Goal: Task Accomplishment & Management: Manage account settings

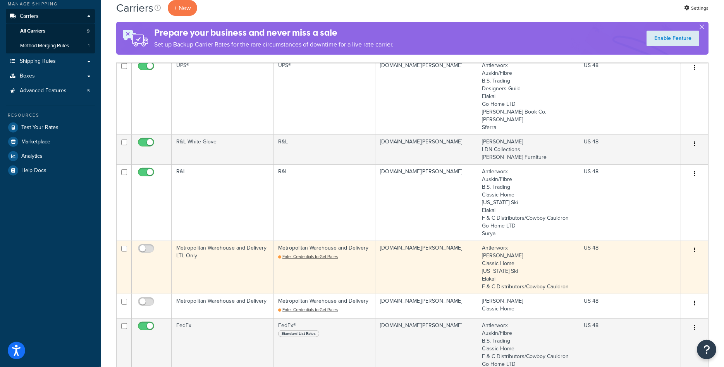
scroll to position [79, 0]
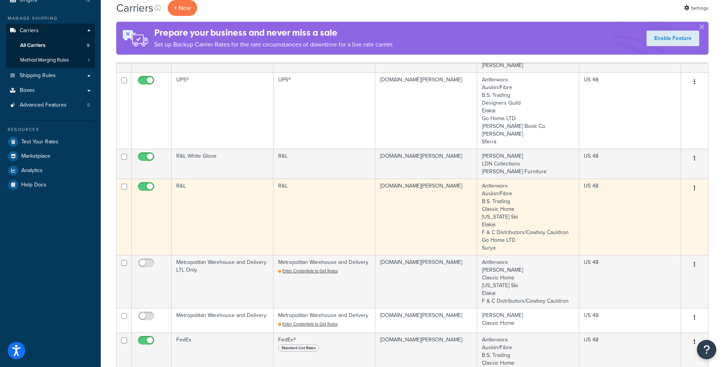
click at [232, 231] on td "R&L" at bounding box center [223, 217] width 102 height 76
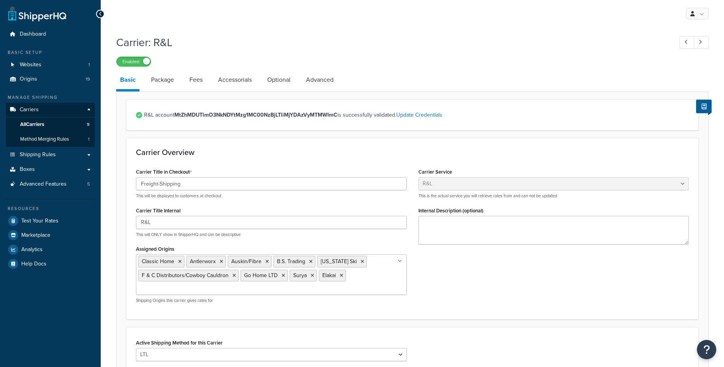
select select "rlFreight"
click at [374, 283] on ul "Classic Home Antlerworx Auskin/Fibre B.S. Trading Colorado Ski F & C Distributo…" at bounding box center [271, 274] width 271 height 41
type input "utter"
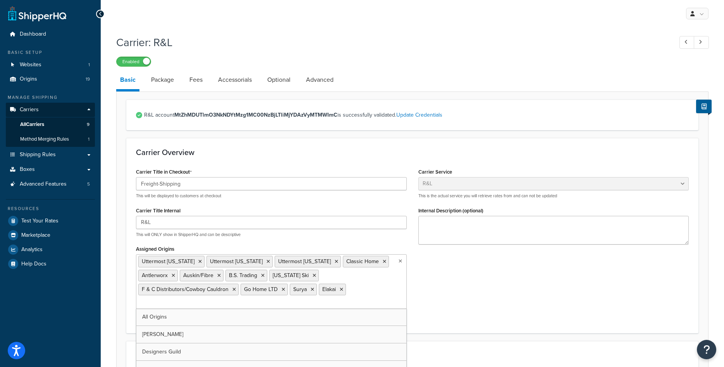
click at [533, 281] on div "Carrier Title in Checkout Freight-Shipping This will be displayed to customers …" at bounding box center [412, 244] width 565 height 157
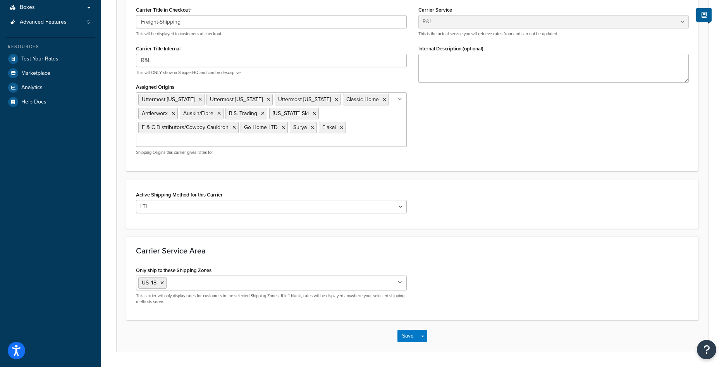
scroll to position [187, 0]
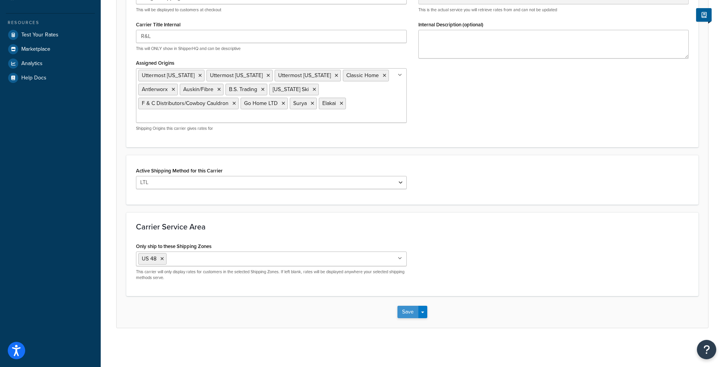
click at [405, 317] on button "Save" at bounding box center [408, 312] width 21 height 12
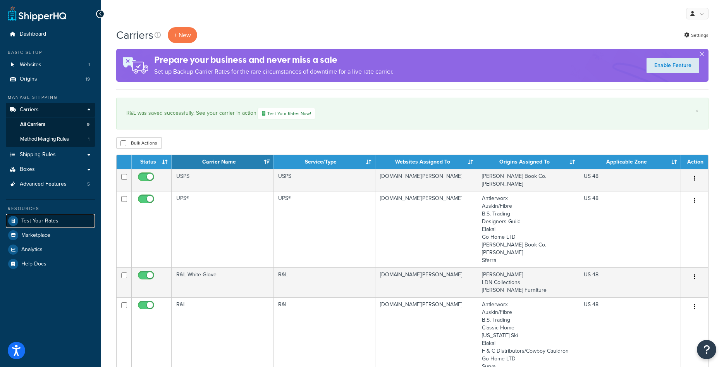
click at [45, 221] on span "Test Your Rates" at bounding box center [39, 221] width 37 height 7
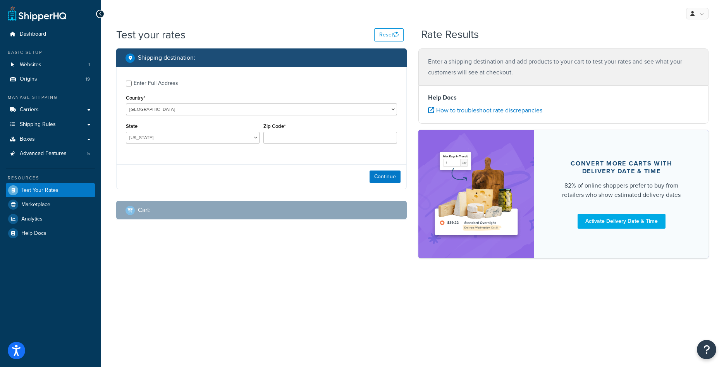
click at [150, 82] on div "Enter Full Address" at bounding box center [156, 83] width 45 height 11
click at [132, 82] on input "Enter Full Address" at bounding box center [129, 84] width 6 height 6
checkbox input "true"
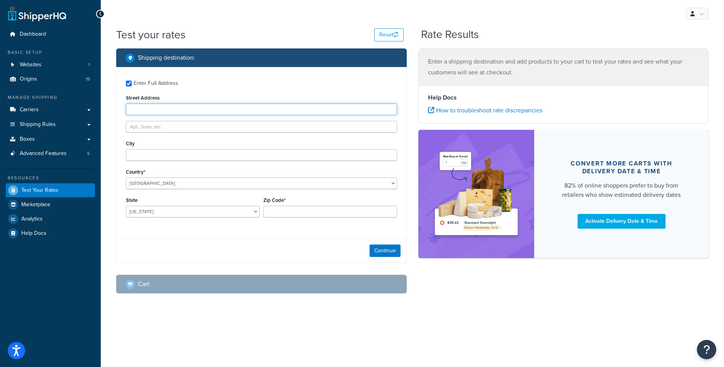
click at [156, 108] on input "Street Address" at bounding box center [261, 109] width 271 height 12
type input "1416 Whittier Drive"
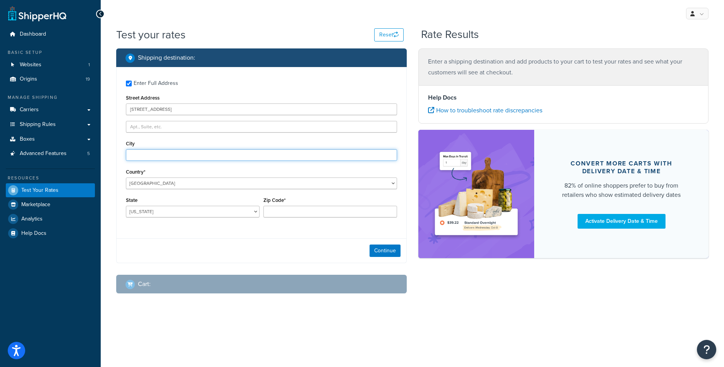
type input "Canton"
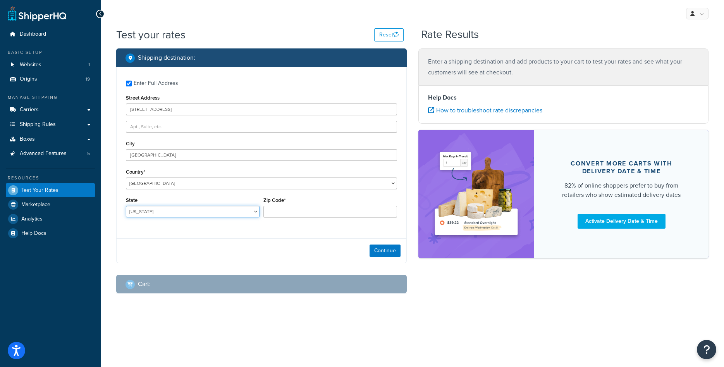
select select "MI"
type input "48187"
click at [393, 247] on button "Continue" at bounding box center [385, 251] width 31 height 12
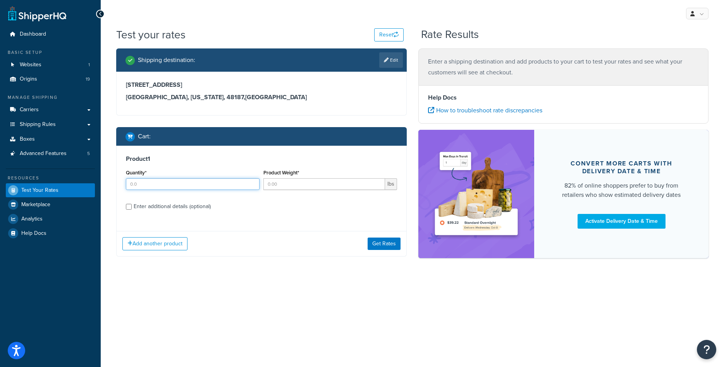
click at [203, 184] on input "Quantity*" at bounding box center [193, 184] width 134 height 12
type input "1"
click at [333, 180] on input "Product Weight*" at bounding box center [325, 184] width 122 height 12
type input "57"
click at [176, 206] on div "Enter additional details (optional)" at bounding box center [172, 206] width 77 height 11
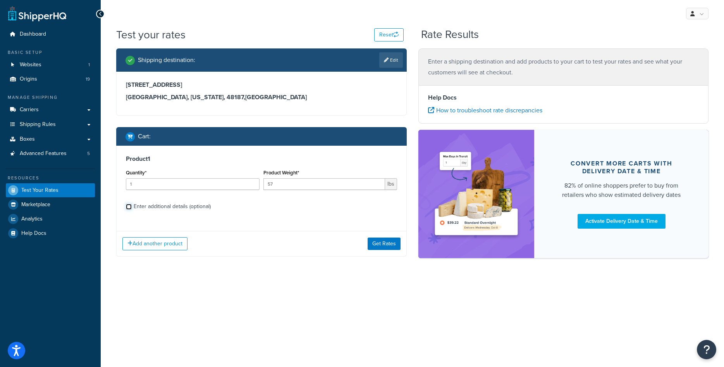
click at [132, 206] on input "Enter additional details (optional)" at bounding box center [129, 207] width 6 height 6
checkbox input "true"
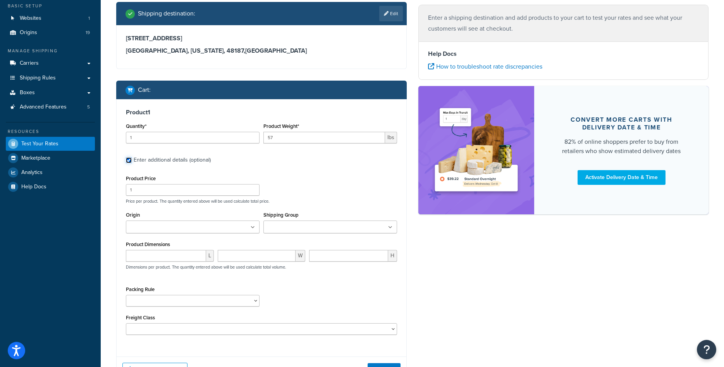
scroll to position [47, 0]
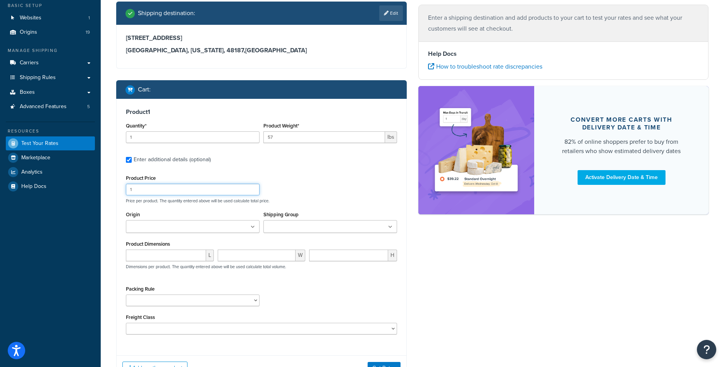
click at [164, 186] on input "1" at bounding box center [193, 190] width 134 height 12
type input "500"
click at [159, 229] on input "Origin" at bounding box center [162, 227] width 69 height 9
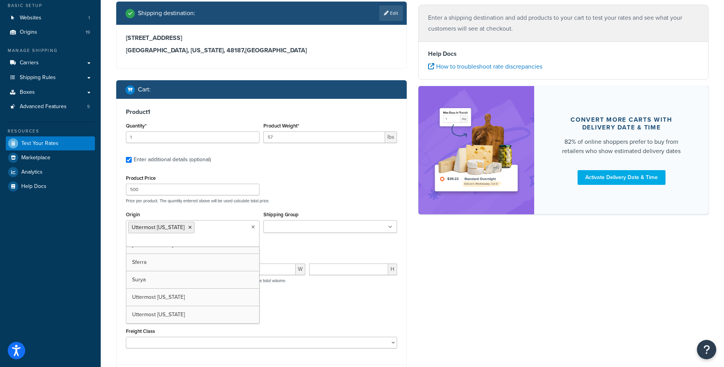
scroll to position [237, 0]
click at [457, 280] on div "Shipping destination : Edit 1416 Whittier Drive Canton, Michigan, 48187 , Unite…" at bounding box center [412, 202] width 604 height 400
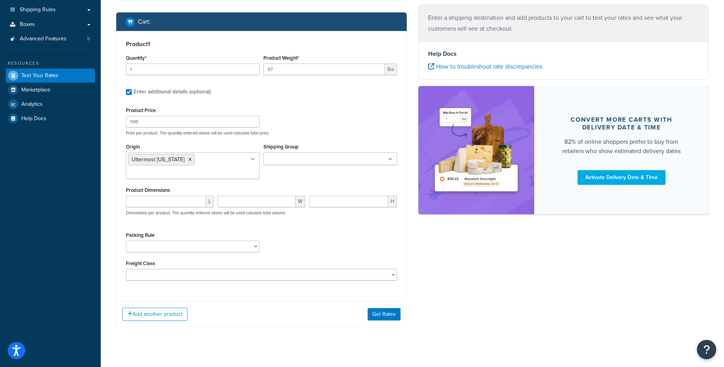
scroll to position [126, 0]
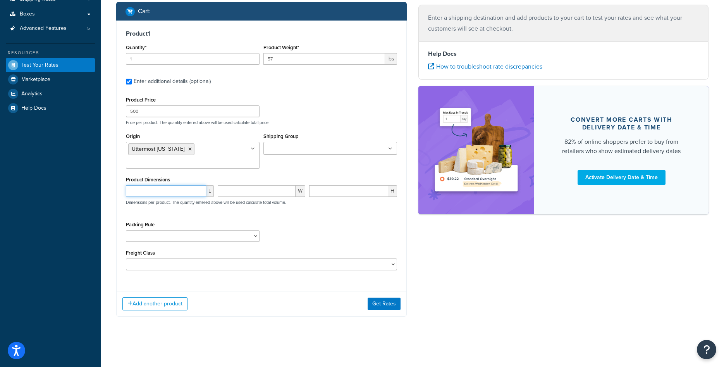
click at [148, 186] on input "number" at bounding box center [166, 191] width 80 height 12
click at [387, 310] on div "Add another product Get Rates" at bounding box center [262, 303] width 290 height 25
click at [388, 307] on button "Get Rates" at bounding box center [384, 304] width 33 height 12
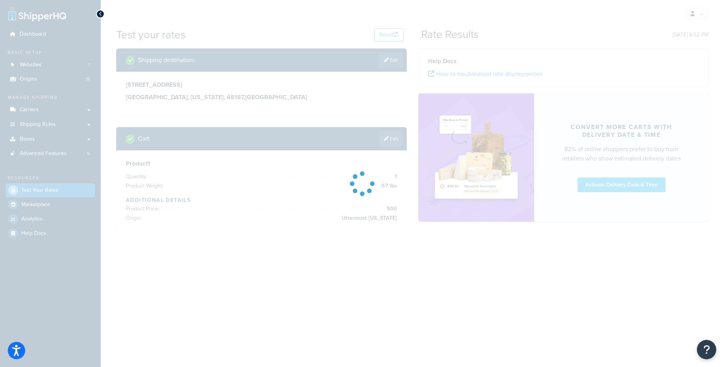
scroll to position [0, 0]
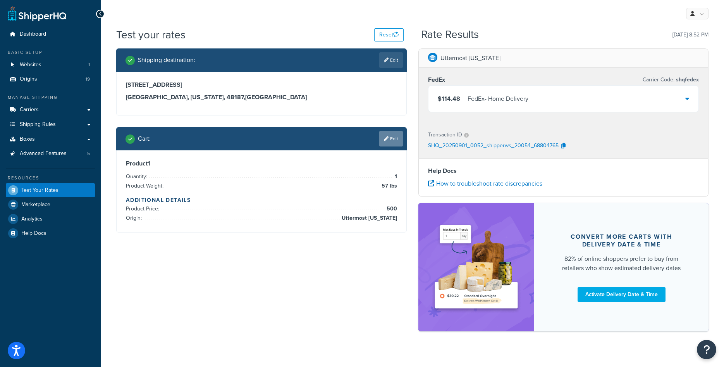
click at [387, 139] on icon at bounding box center [386, 138] width 5 height 5
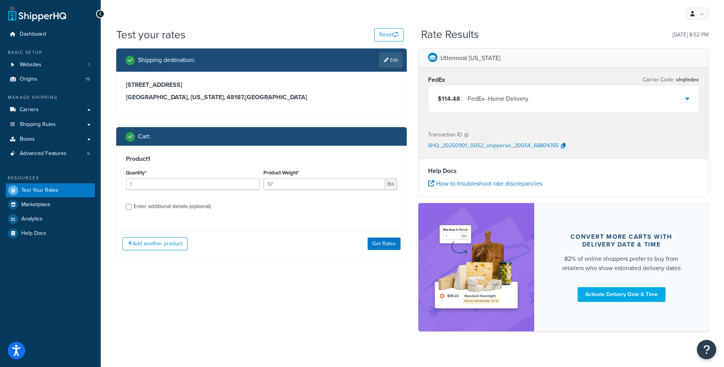
click at [178, 210] on div "Enter additional details (optional)" at bounding box center [172, 206] width 77 height 11
click at [132, 210] on input "Enter additional details (optional)" at bounding box center [129, 207] width 6 height 6
checkbox input "true"
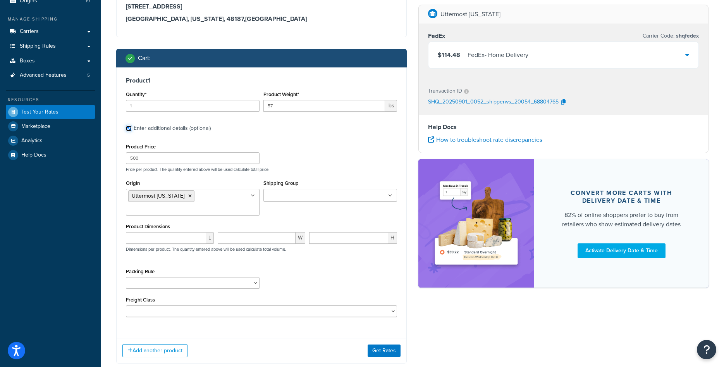
scroll to position [79, 0]
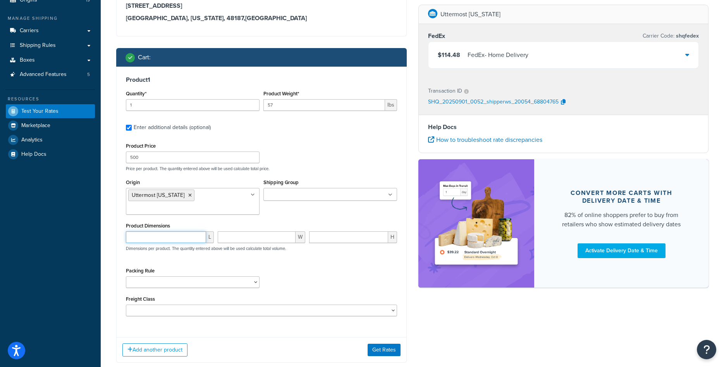
click at [178, 240] on input "number" at bounding box center [166, 237] width 80 height 12
type input "40"
type input "41"
type input "48"
click at [389, 347] on button "Get Rates" at bounding box center [384, 350] width 33 height 12
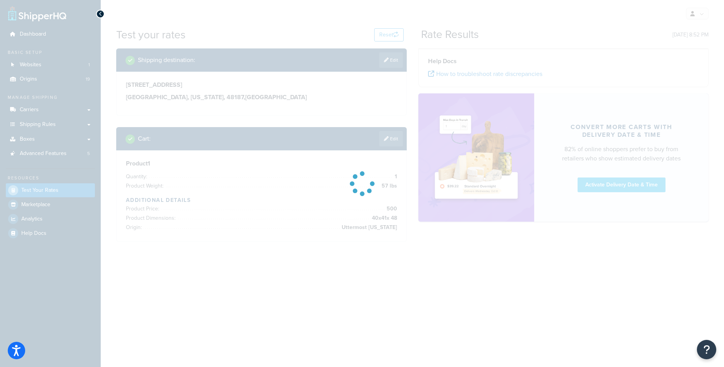
scroll to position [0, 0]
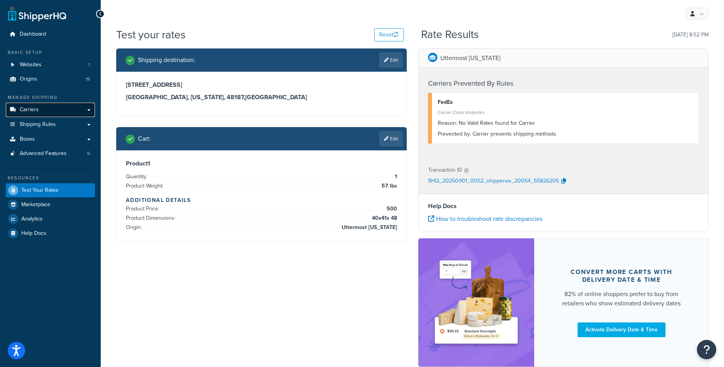
click at [55, 110] on link "Carriers" at bounding box center [50, 110] width 89 height 14
click at [389, 133] on link "Edit" at bounding box center [391, 139] width 24 height 16
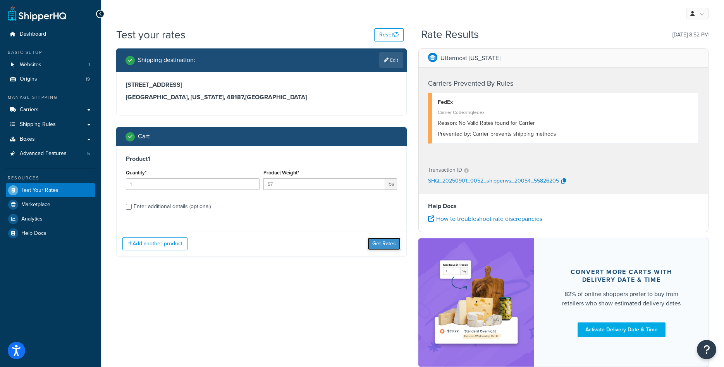
click at [373, 245] on button "Get Rates" at bounding box center [384, 244] width 33 height 12
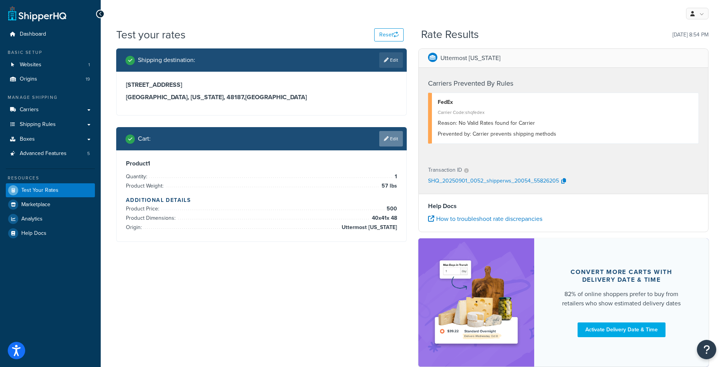
click at [385, 144] on link "Edit" at bounding box center [391, 139] width 24 height 16
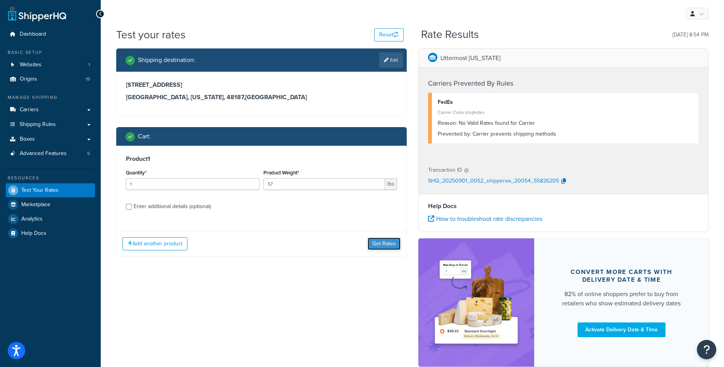
click at [381, 241] on button "Get Rates" at bounding box center [384, 244] width 33 height 12
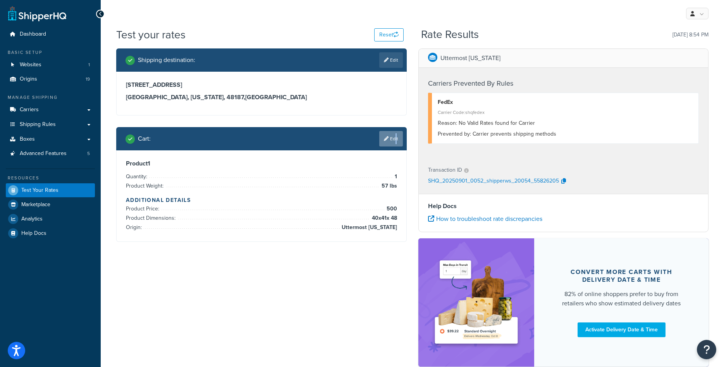
click at [394, 133] on link "Edit" at bounding box center [391, 139] width 24 height 16
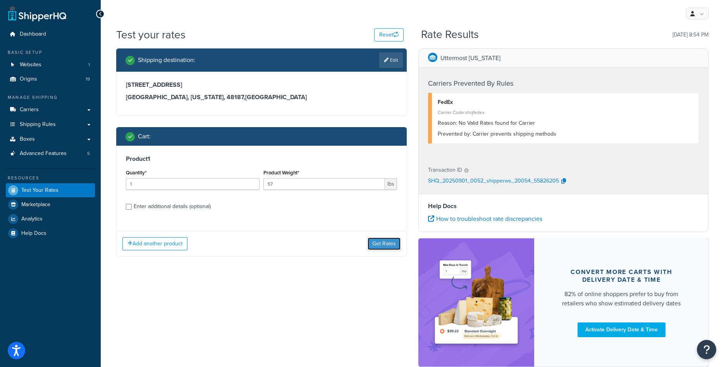
click at [373, 241] on button "Get Rates" at bounding box center [384, 244] width 33 height 12
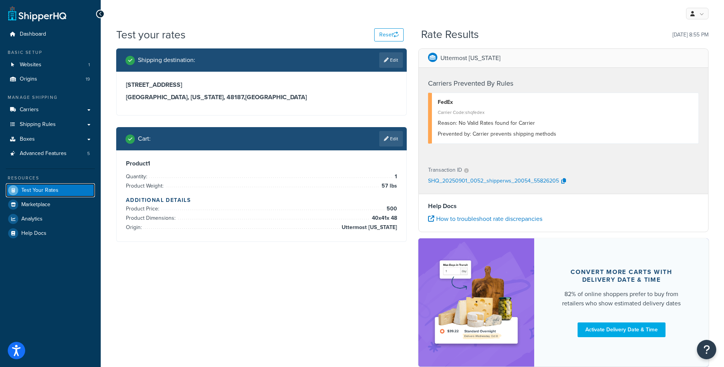
click at [47, 193] on span "Test Your Rates" at bounding box center [39, 190] width 37 height 7
click at [394, 139] on link "Edit" at bounding box center [391, 139] width 24 height 16
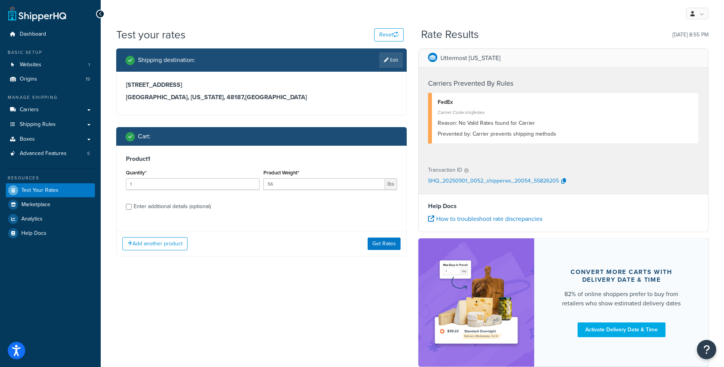
click at [375, 186] on input "56" at bounding box center [325, 184] width 122 height 12
type input "55"
click at [375, 186] on input "55" at bounding box center [325, 184] width 122 height 12
click at [379, 242] on button "Get Rates" at bounding box center [384, 244] width 33 height 12
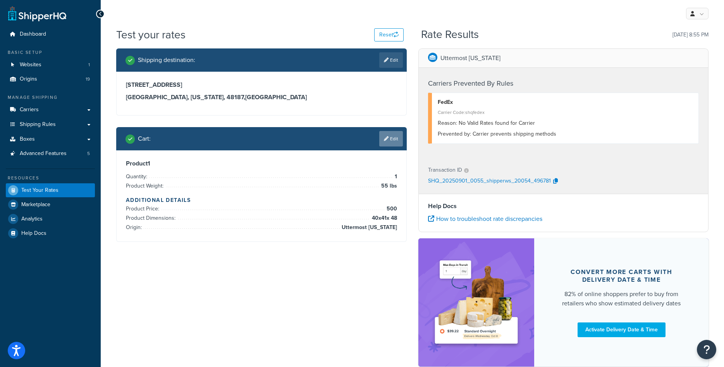
click at [388, 140] on link "Edit" at bounding box center [391, 139] width 24 height 16
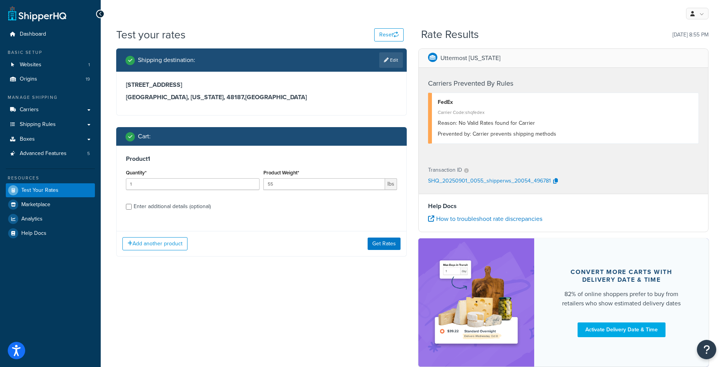
click at [181, 206] on div "Enter additional details (optional)" at bounding box center [172, 206] width 77 height 11
click at [132, 206] on input "Enter additional details (optional)" at bounding box center [129, 207] width 6 height 6
checkbox input "true"
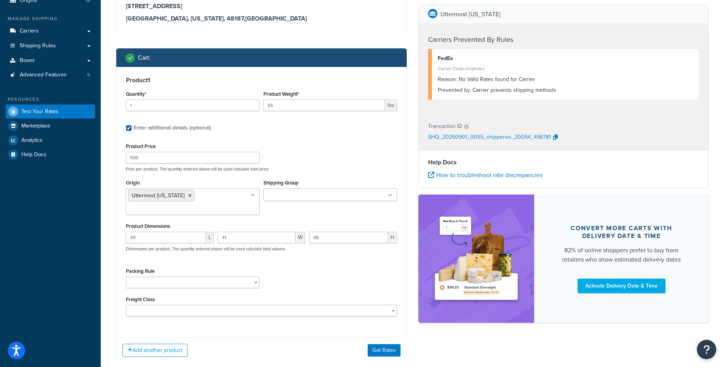
scroll to position [79, 0]
type input "40"
click at [287, 239] on input "40" at bounding box center [257, 237] width 78 height 12
click at [371, 349] on button "Get Rates" at bounding box center [384, 350] width 33 height 12
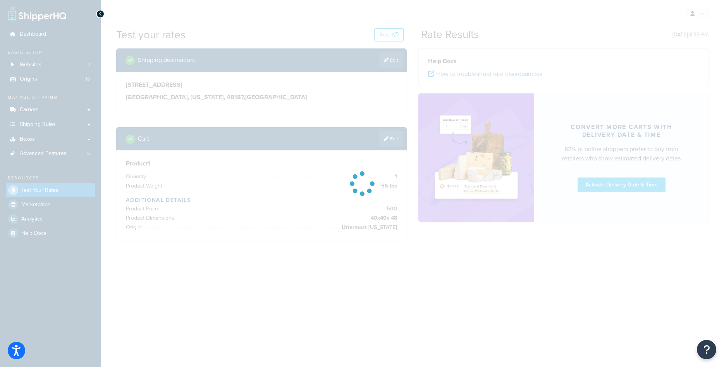
scroll to position [0, 0]
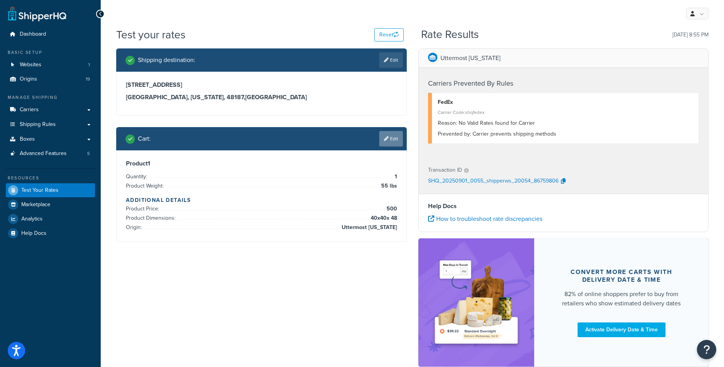
click at [392, 134] on link "Edit" at bounding box center [391, 139] width 24 height 16
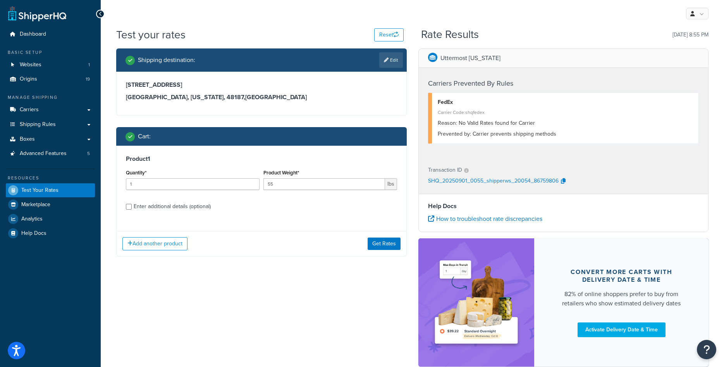
click at [146, 205] on div "Enter additional details (optional)" at bounding box center [172, 206] width 77 height 11
click at [132, 205] on input "Enter additional details (optional)" at bounding box center [129, 207] width 6 height 6
checkbox input "true"
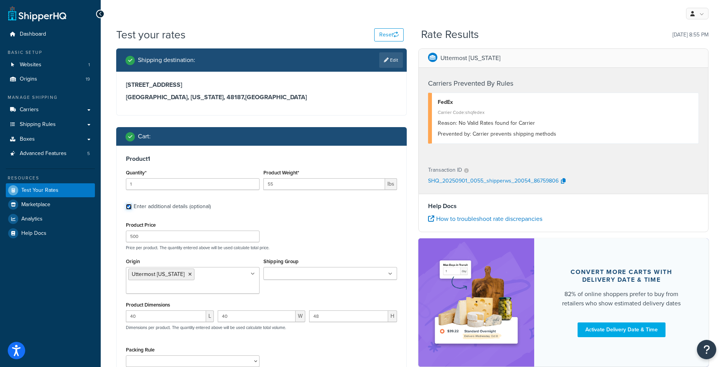
scroll to position [126, 0]
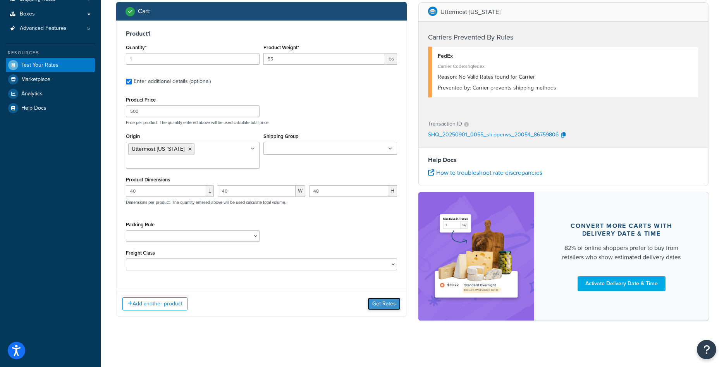
click at [382, 306] on button "Get Rates" at bounding box center [384, 304] width 33 height 12
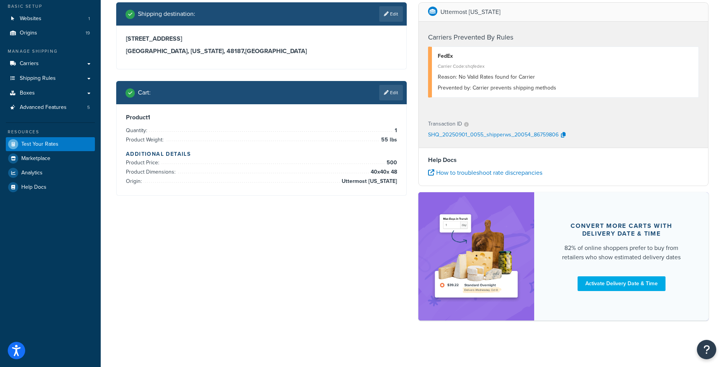
scroll to position [46, 0]
click at [390, 92] on link "Edit" at bounding box center [391, 93] width 24 height 16
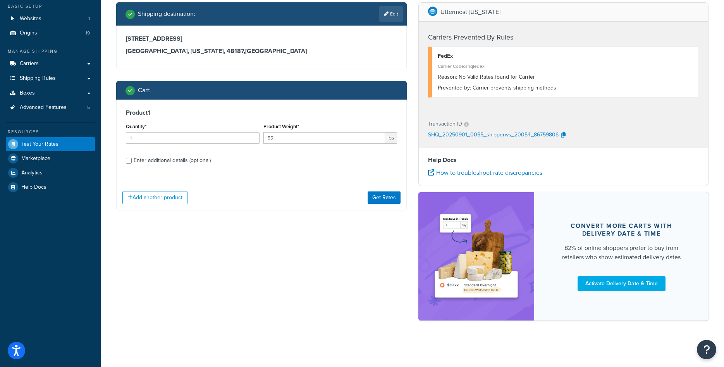
click at [185, 157] on div "Enter additional details (optional)" at bounding box center [172, 160] width 77 height 11
click at [132, 158] on input "Enter additional details (optional)" at bounding box center [129, 161] width 6 height 6
checkbox input "true"
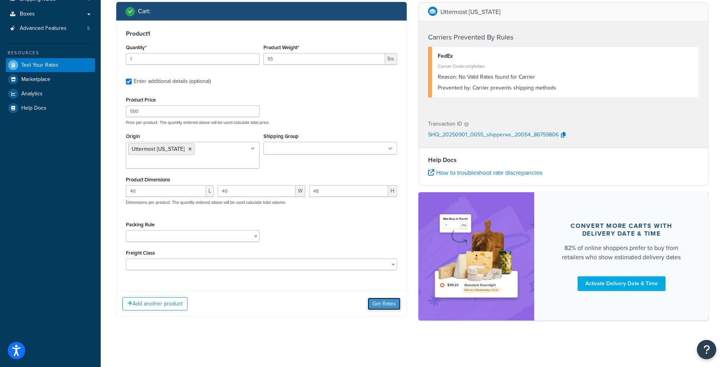
click at [388, 303] on button "Get Rates" at bounding box center [384, 304] width 33 height 12
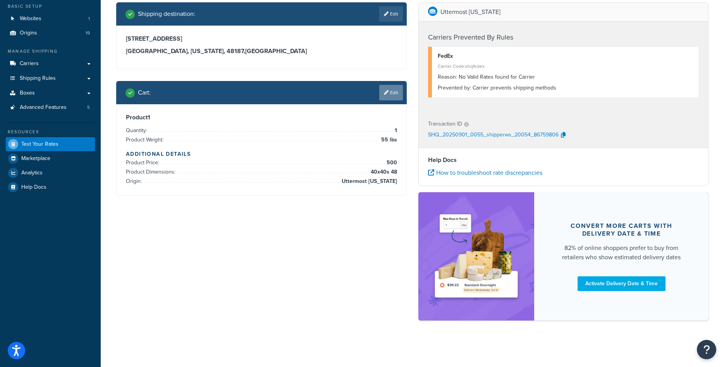
click at [392, 93] on link "Edit" at bounding box center [391, 93] width 24 height 16
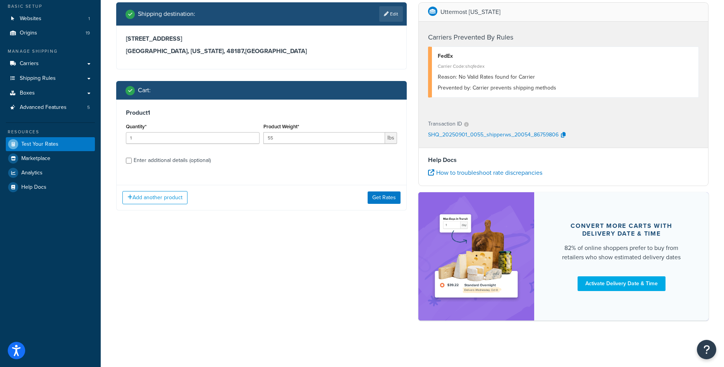
click at [165, 158] on div "Enter additional details (optional)" at bounding box center [172, 160] width 77 height 11
click at [132, 158] on input "Enter additional details (optional)" at bounding box center [129, 161] width 6 height 6
checkbox input "true"
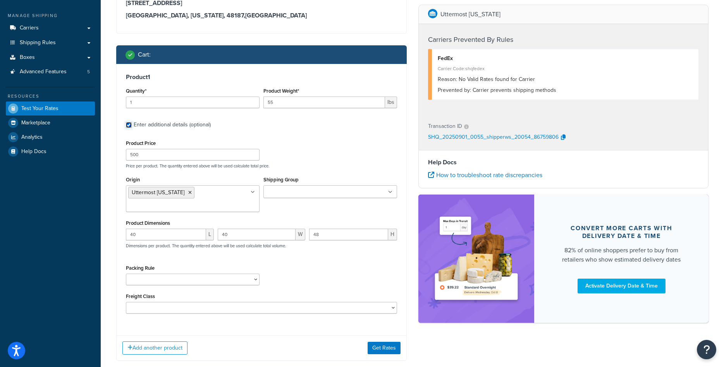
scroll to position [92, 0]
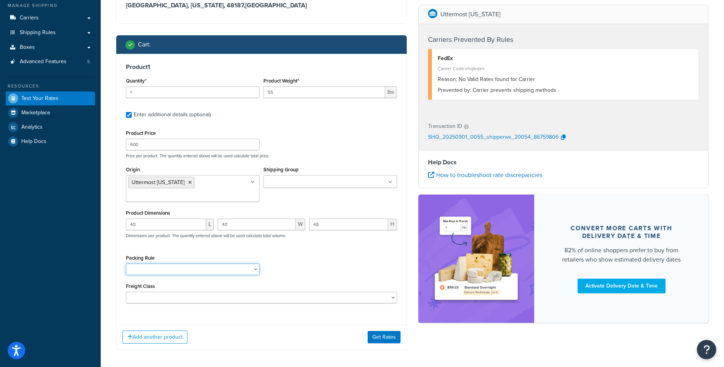
drag, startPoint x: 222, startPoint y: 267, endPoint x: 222, endPoint y: 272, distance: 4.7
click at [222, 272] on select "Packing Rule" at bounding box center [193, 270] width 134 height 12
select select "200"
click option "200" at bounding box center [0, 0] width 0 height 0
click at [374, 340] on button "Get Rates" at bounding box center [384, 337] width 33 height 12
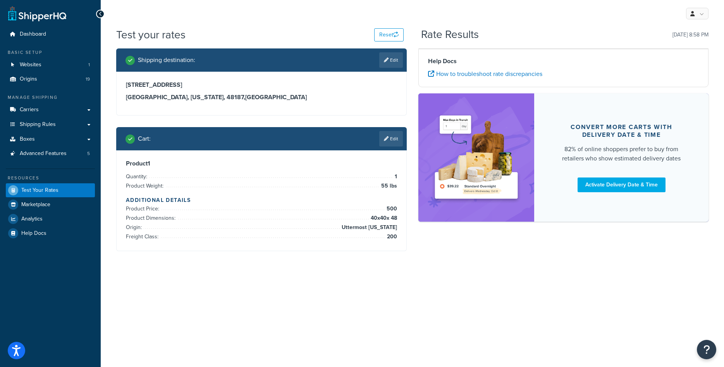
scroll to position [0, 0]
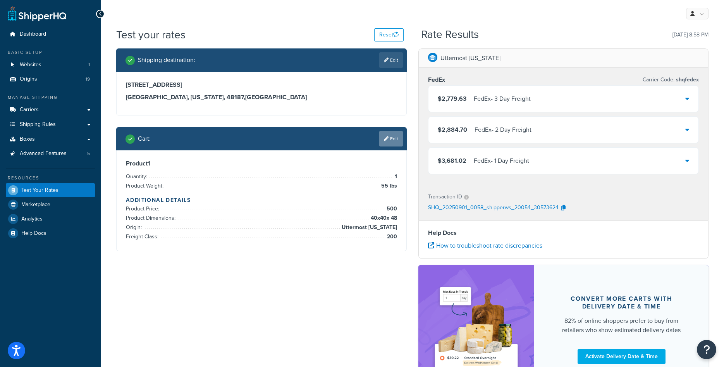
click at [389, 140] on link "Edit" at bounding box center [391, 139] width 24 height 16
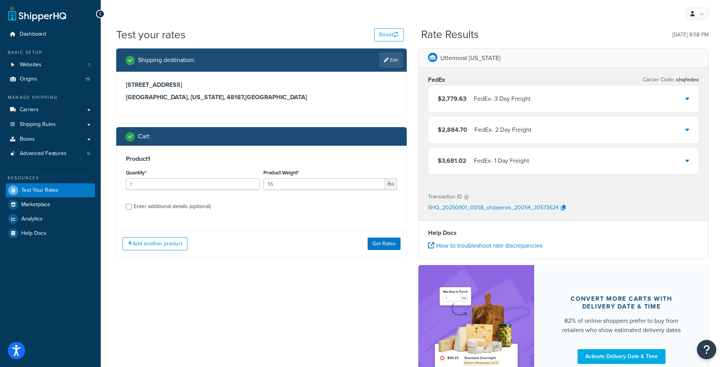
click at [200, 207] on div "Enter additional details (optional)" at bounding box center [172, 206] width 77 height 11
click at [132, 207] on input "Enter additional details (optional)" at bounding box center [129, 207] width 6 height 6
checkbox input "true"
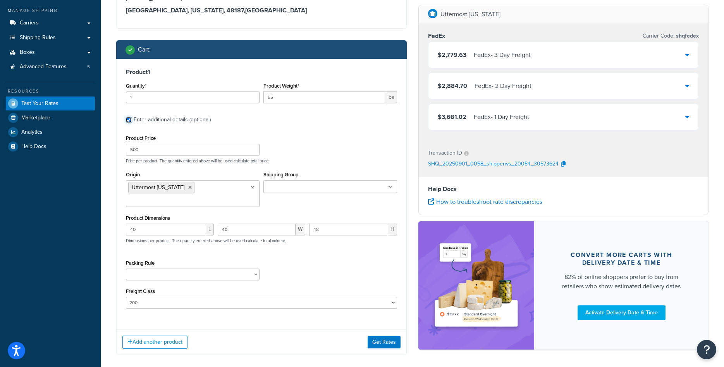
scroll to position [119, 0]
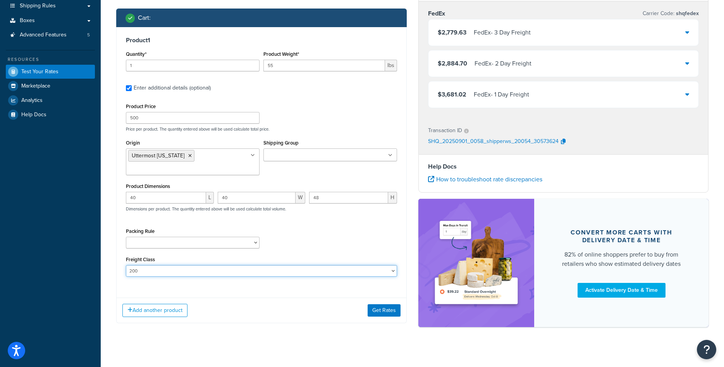
select select "100"
click option "100" at bounding box center [0, 0] width 0 height 0
click at [382, 309] on button "Get Rates" at bounding box center [384, 310] width 33 height 12
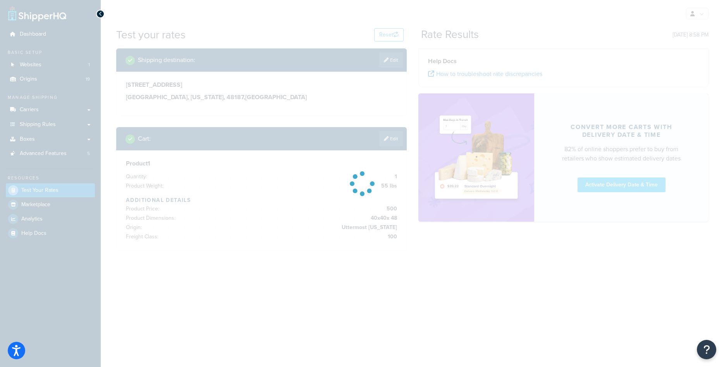
scroll to position [0, 0]
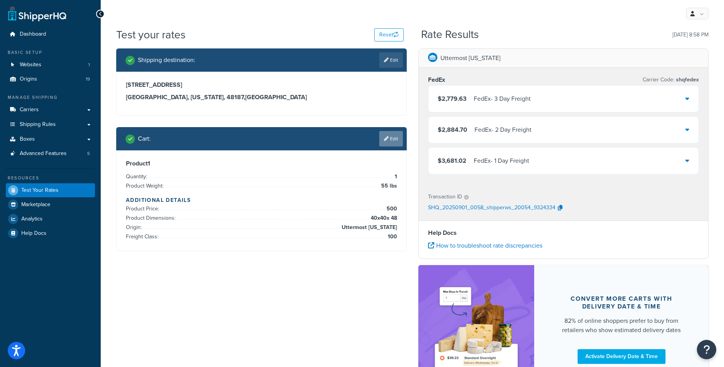
click at [392, 133] on link "Edit" at bounding box center [391, 139] width 24 height 16
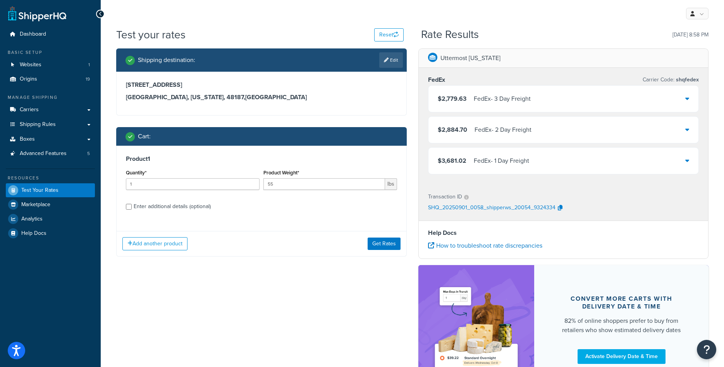
click at [198, 209] on div "Enter additional details (optional)" at bounding box center [172, 206] width 77 height 11
click at [132, 209] on input "Enter additional details (optional)" at bounding box center [129, 207] width 6 height 6
checkbox input "true"
select select "100"
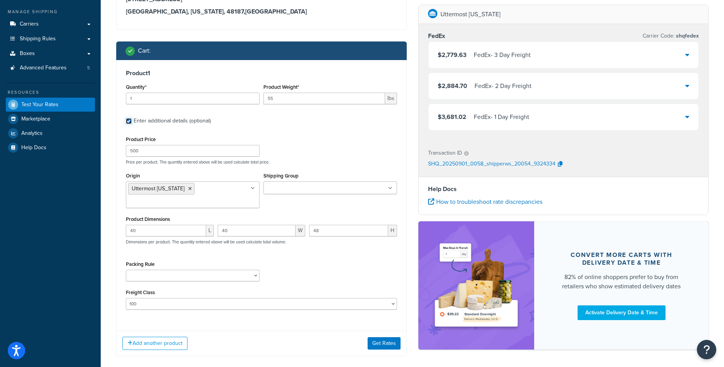
scroll to position [126, 0]
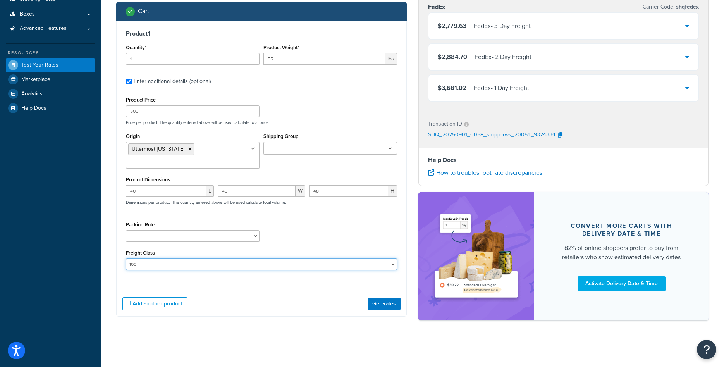
select select
click option at bounding box center [0, 0] width 0 height 0
click at [394, 308] on button "Get Rates" at bounding box center [384, 304] width 33 height 12
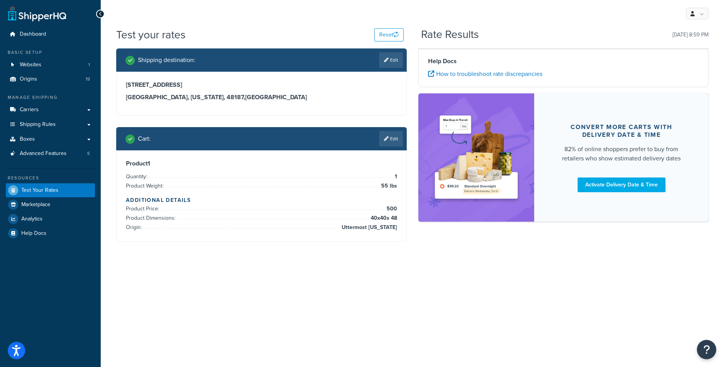
scroll to position [0, 0]
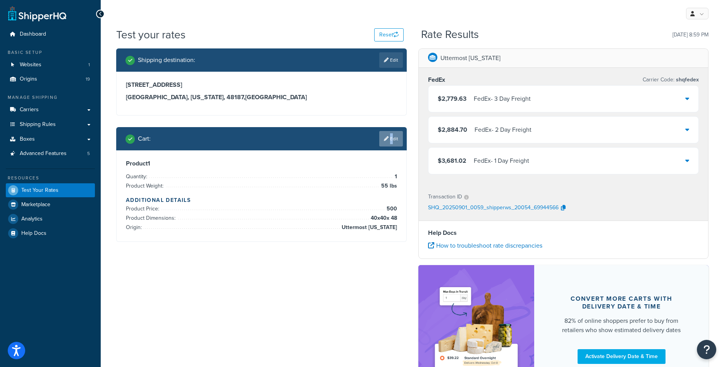
click at [389, 139] on link "Edit" at bounding box center [391, 139] width 24 height 16
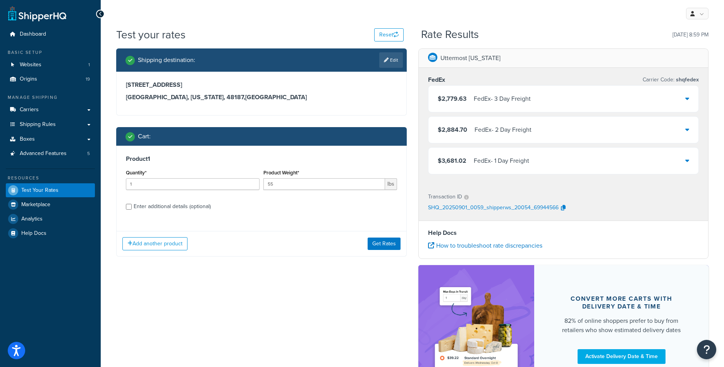
click at [163, 209] on div "Enter additional details (optional)" at bounding box center [172, 206] width 77 height 11
click at [132, 209] on input "Enter additional details (optional)" at bounding box center [129, 207] width 6 height 6
checkbox input "true"
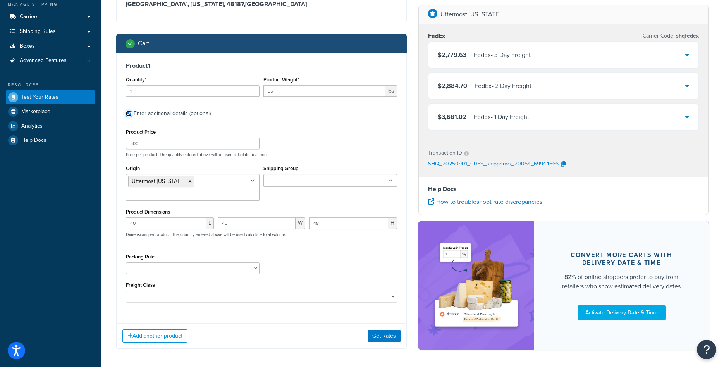
scroll to position [119, 0]
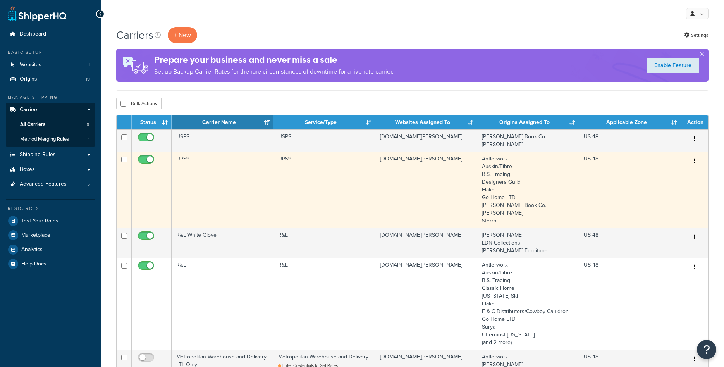
scroll to position [40, 0]
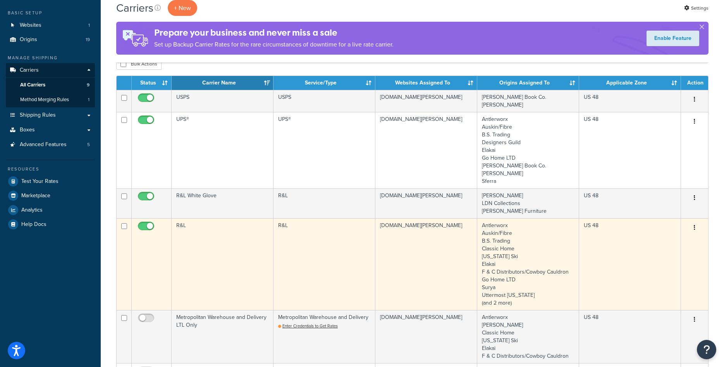
click at [235, 255] on td "R&L" at bounding box center [223, 264] width 102 height 92
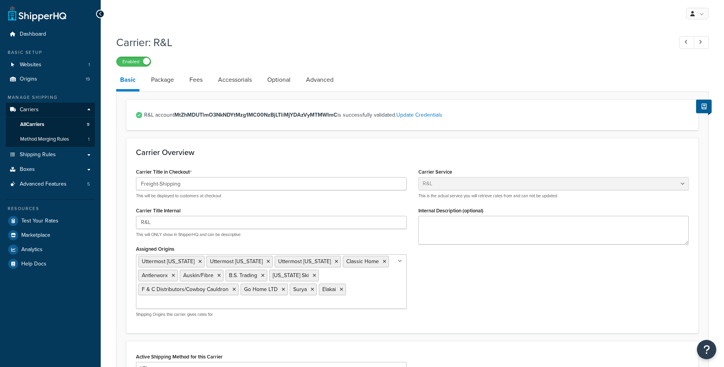
select select "rlFreight"
click at [165, 79] on link "Package" at bounding box center [162, 80] width 31 height 19
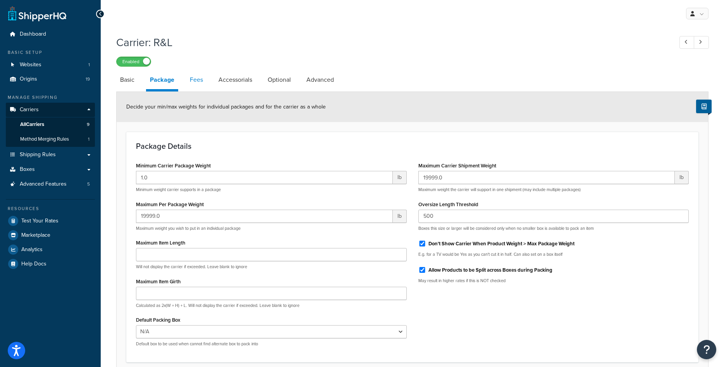
click at [195, 81] on link "Fees" at bounding box center [196, 80] width 21 height 19
select select "AFTER"
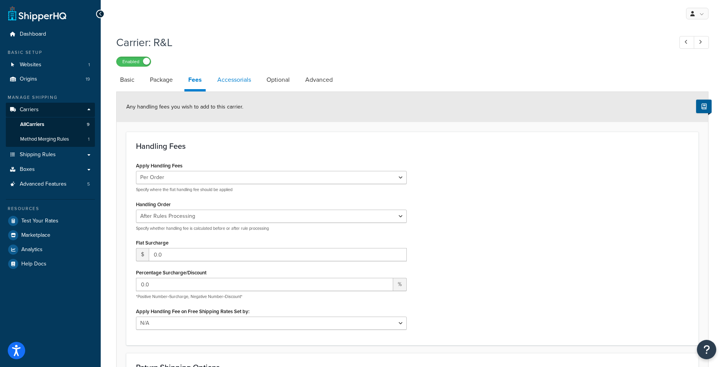
click at [232, 83] on link "Accessorials" at bounding box center [234, 80] width 41 height 19
select select "residential"
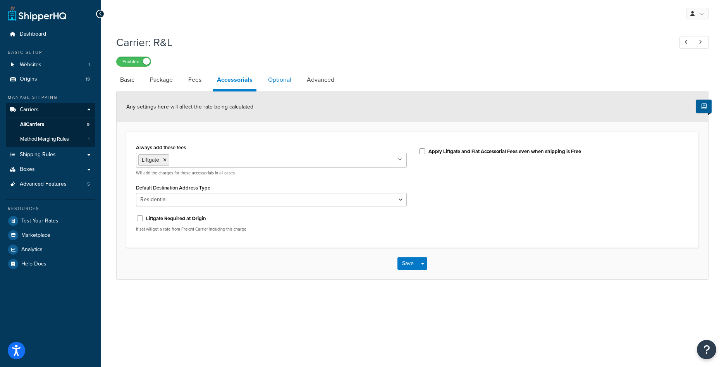
click at [276, 84] on link "Optional" at bounding box center [279, 80] width 31 height 19
select select "55"
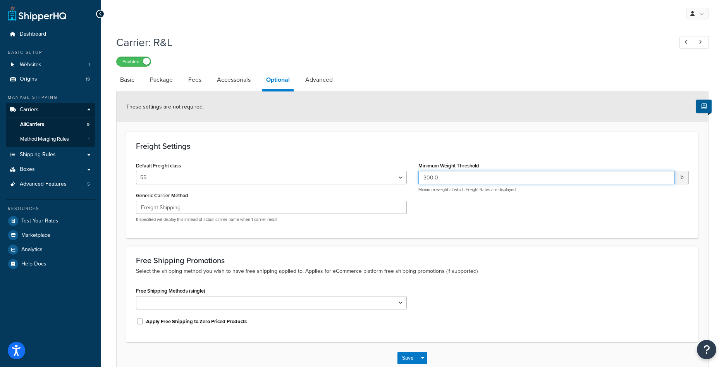
click at [448, 177] on input "300.0" at bounding box center [547, 177] width 257 height 13
type input "50"
click at [406, 359] on button "Save" at bounding box center [408, 358] width 21 height 12
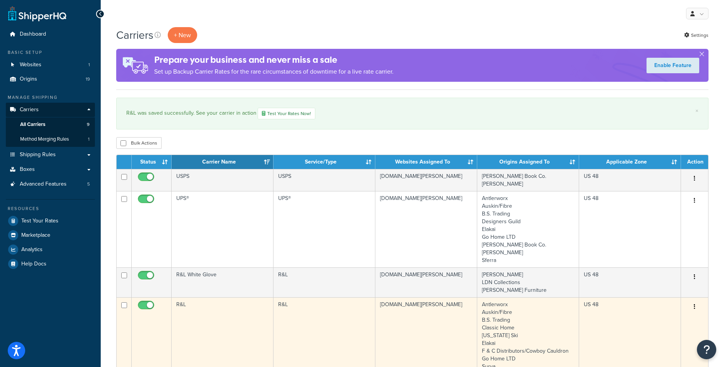
click at [224, 321] on td "R&L" at bounding box center [223, 343] width 102 height 92
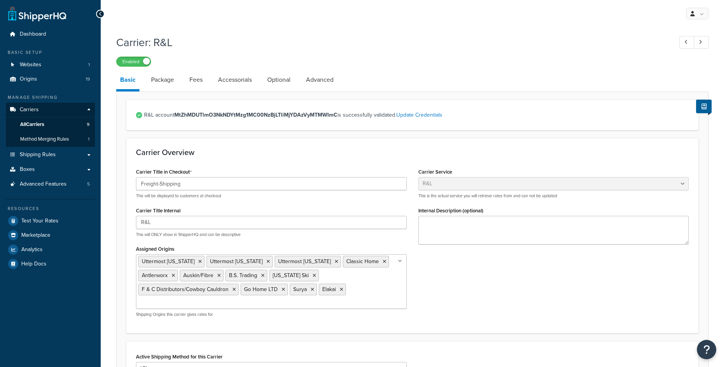
select select "rlFreight"
click at [288, 84] on link "Optional" at bounding box center [279, 80] width 31 height 19
select select "55"
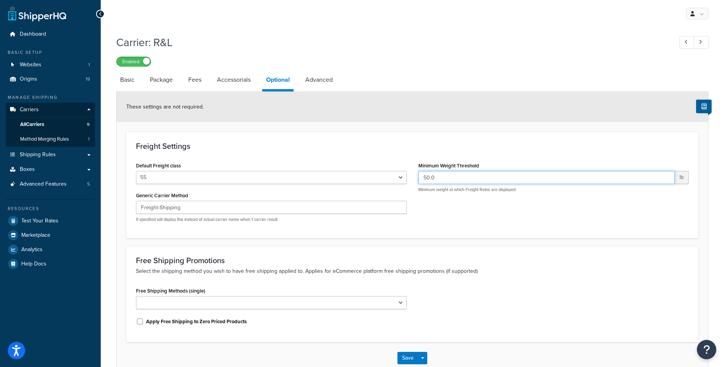
drag, startPoint x: 428, startPoint y: 178, endPoint x: 419, endPoint y: 178, distance: 8.9
click at [419, 178] on input "50.0" at bounding box center [547, 177] width 257 height 13
type input "300.0"
click at [506, 246] on form "These settings are not required. Freight Settings Default Freight class 50 55 6…" at bounding box center [413, 233] width 592 height 282
click at [406, 359] on button "Save" at bounding box center [408, 358] width 21 height 12
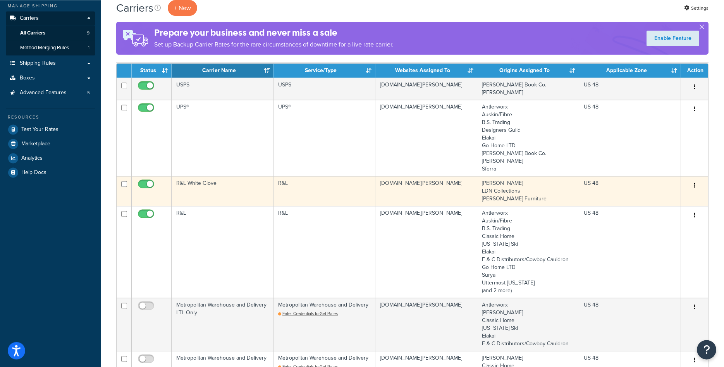
scroll to position [158, 0]
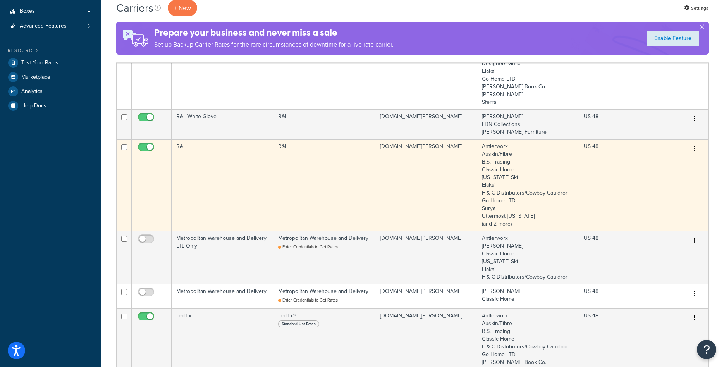
click at [231, 207] on td "R&L" at bounding box center [223, 185] width 102 height 92
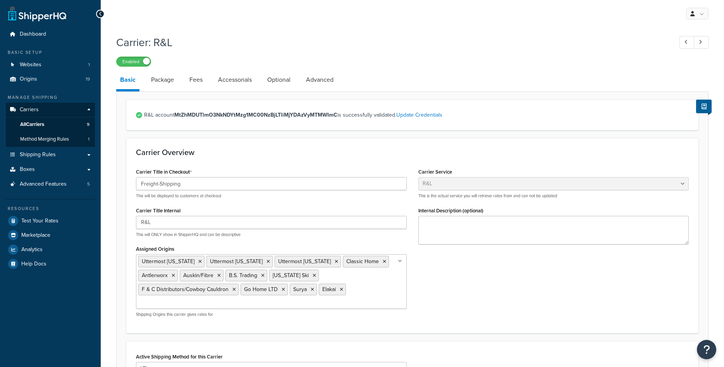
select select "rlFreight"
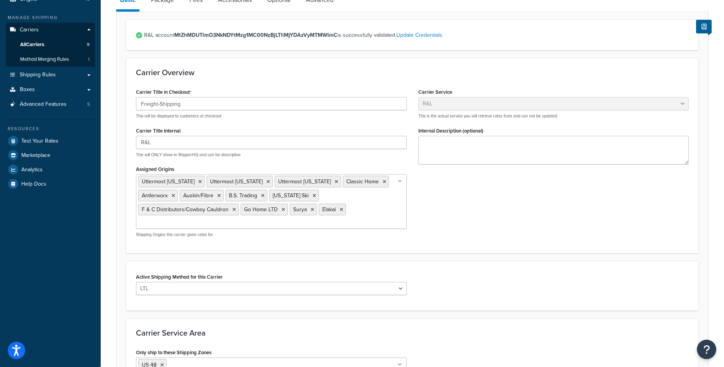
scroll to position [119, 0]
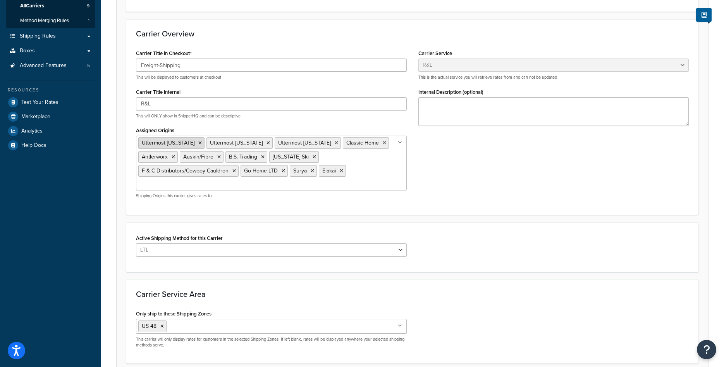
click at [198, 143] on icon at bounding box center [199, 143] width 3 height 5
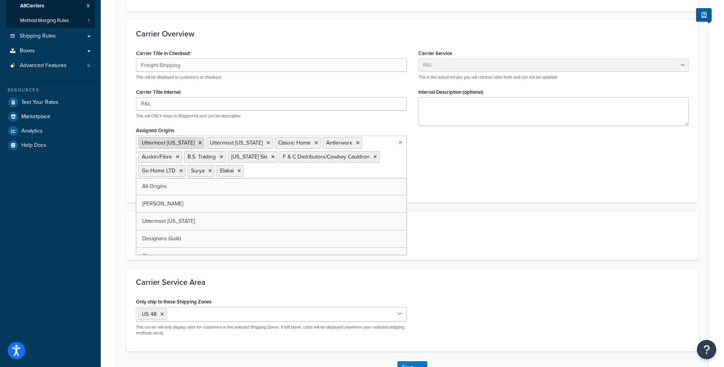
click at [193, 143] on li "Uttermost [US_STATE]" at bounding box center [171, 143] width 66 height 12
click at [198, 142] on icon at bounding box center [199, 143] width 3 height 5
click at [198, 143] on icon at bounding box center [199, 143] width 3 height 5
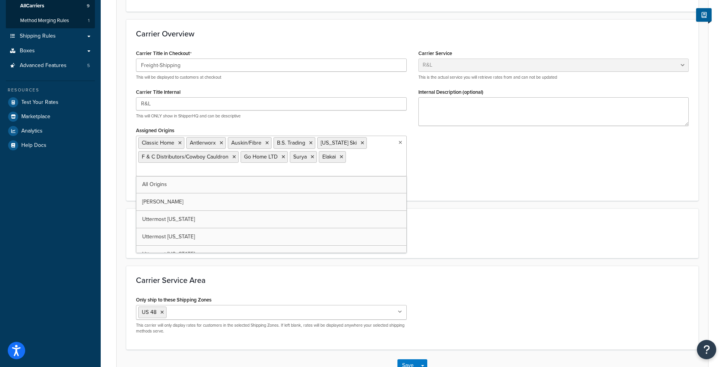
click at [527, 245] on div "Active Shipping Method for this Carrier LTL" at bounding box center [412, 234] width 565 height 30
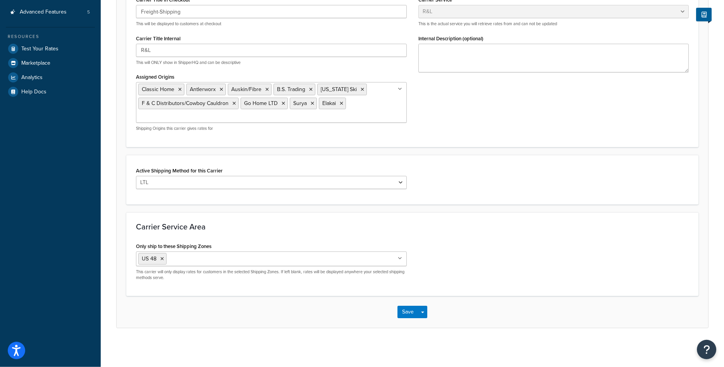
scroll to position [173, 0]
click at [407, 310] on button "Save" at bounding box center [408, 312] width 21 height 12
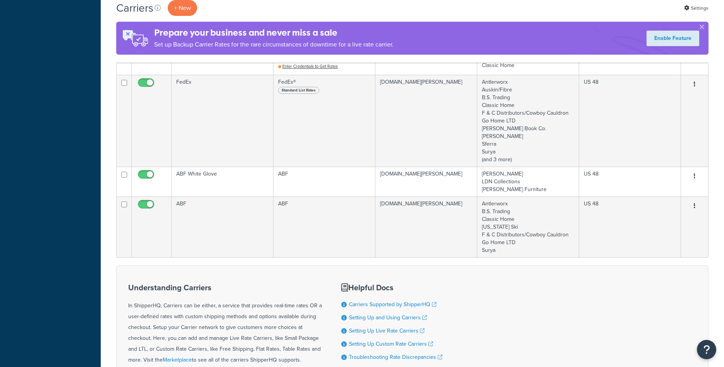
scroll to position [395, 0]
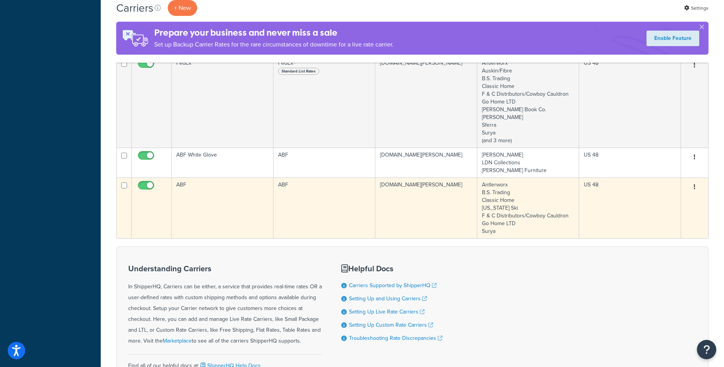
click at [226, 192] on td "ABF" at bounding box center [223, 208] width 102 height 61
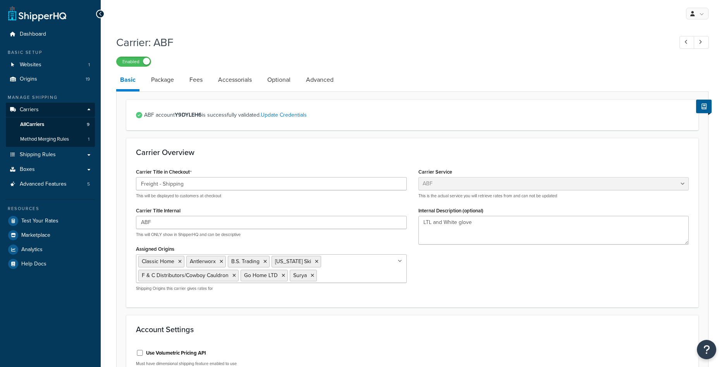
select select "abfFreight"
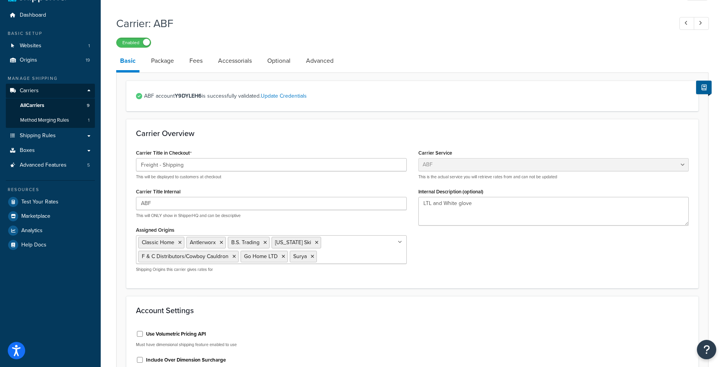
scroll to position [40, 0]
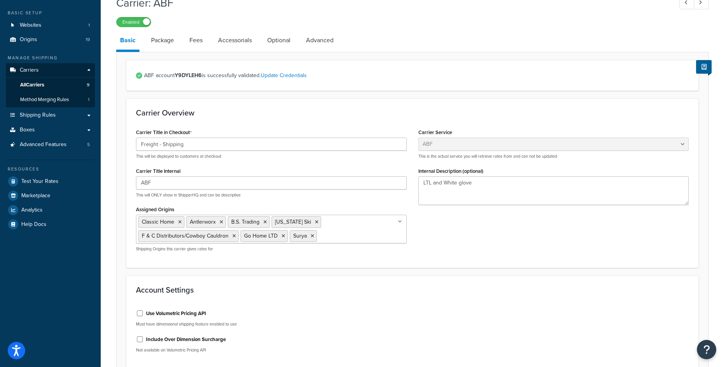
click at [366, 236] on input "Assigned Origins" at bounding box center [353, 235] width 69 height 9
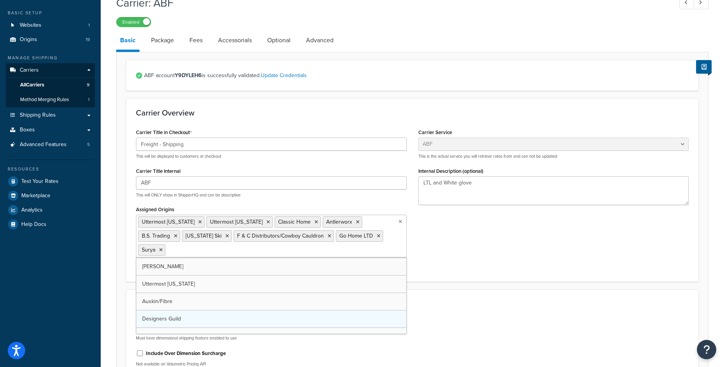
scroll to position [0, 0]
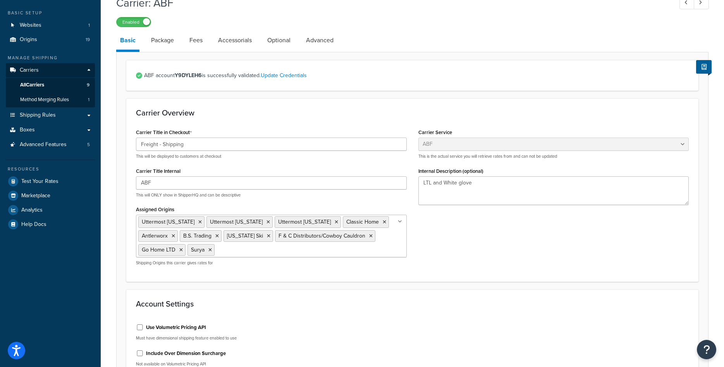
click at [496, 291] on div "Account Settings Use Volumetric Pricing API Must have dimensional shipping feat…" at bounding box center [412, 336] width 573 height 93
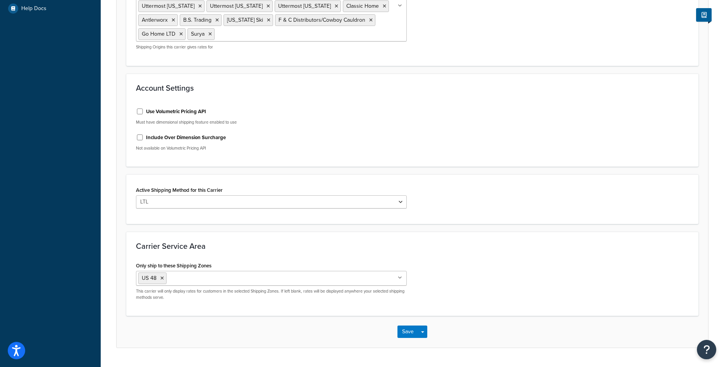
scroll to position [276, 0]
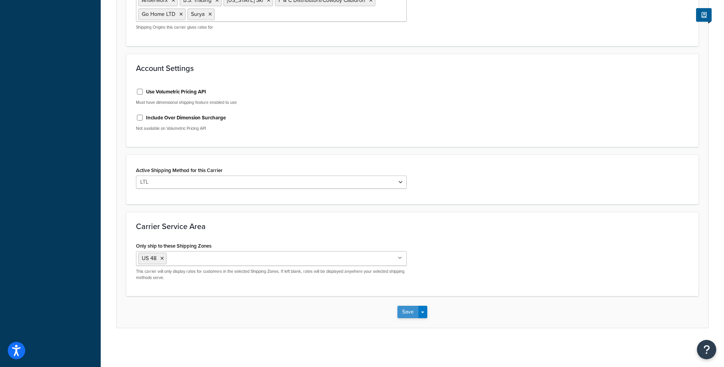
click at [407, 312] on button "Save" at bounding box center [408, 312] width 21 height 12
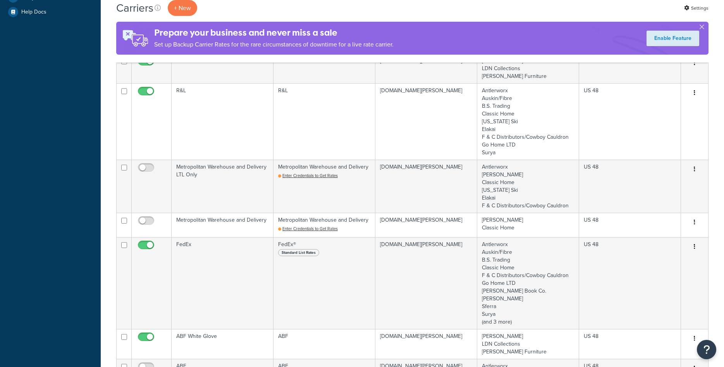
scroll to position [356, 0]
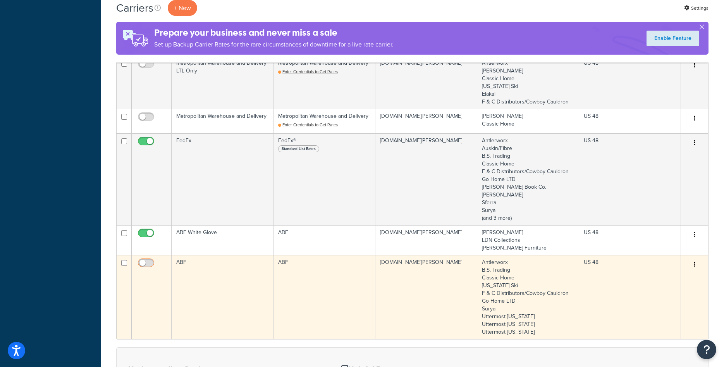
click at [154, 261] on input "checkbox" at bounding box center [146, 265] width 21 height 10
checkbox input "true"
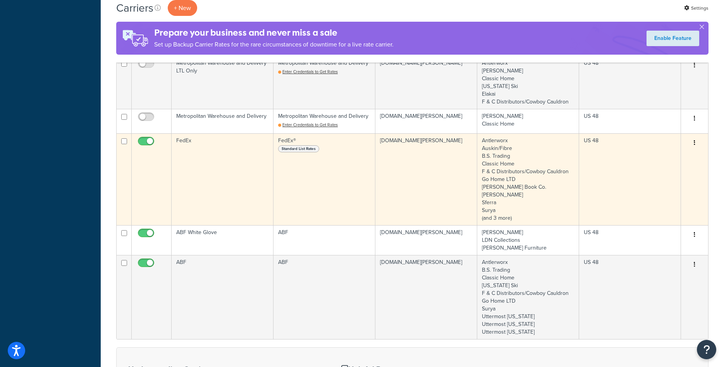
click at [212, 171] on td "FedEx" at bounding box center [223, 179] width 102 height 92
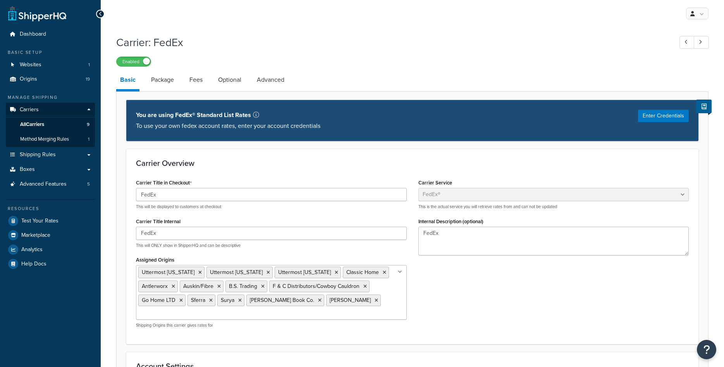
select select "fedEx"
select select "REGULAR_PICKUP"
select select "YOUR_PACKAGING"
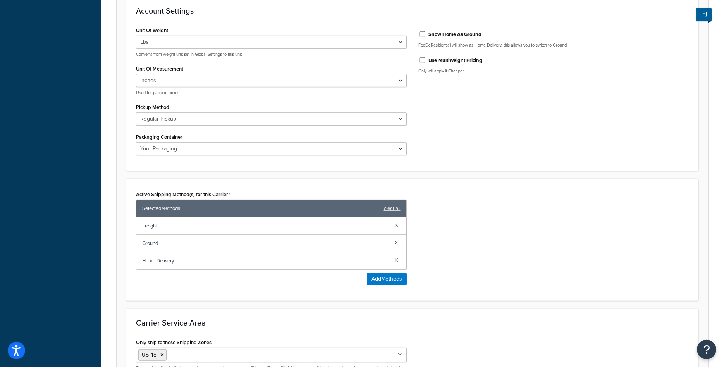
scroll to position [356, 0]
click at [374, 280] on button "Add Methods" at bounding box center [387, 279] width 40 height 12
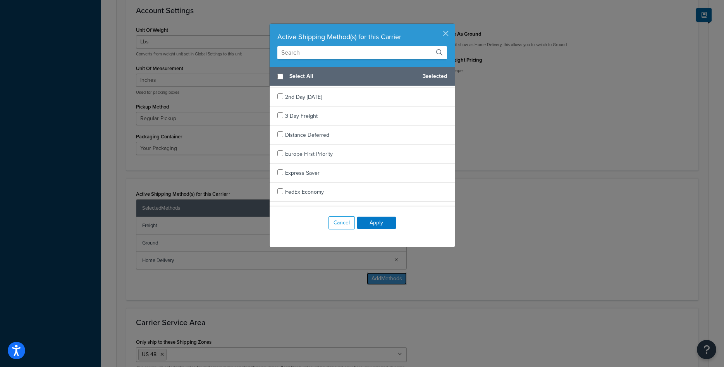
scroll to position [0, 0]
click at [281, 93] on input "checkbox" at bounding box center [281, 94] width 6 height 6
checkbox input "true"
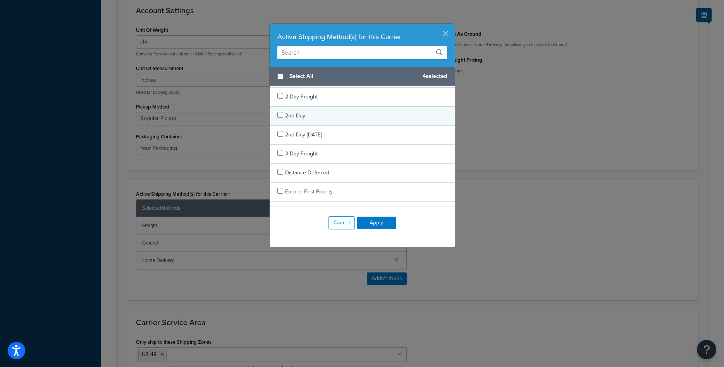
scroll to position [47, 0]
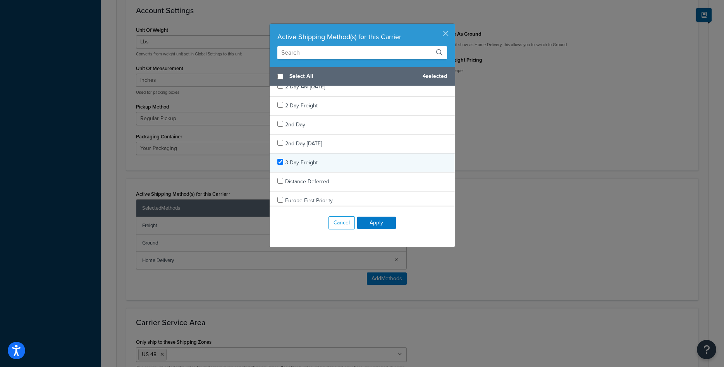
checkbox input "true"
click at [306, 165] on span "3 Day Freight" at bounding box center [301, 163] width 33 height 8
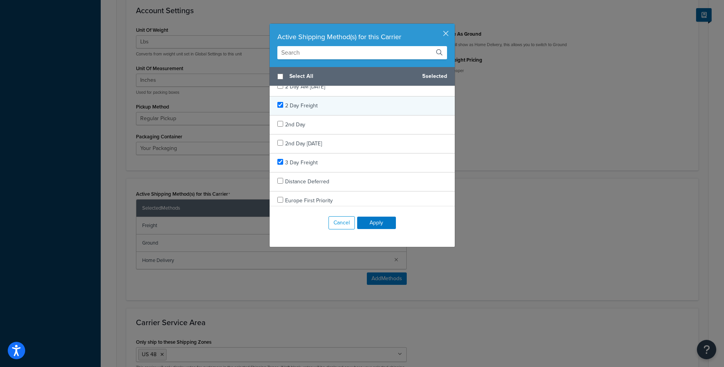
checkbox input "true"
click at [300, 105] on span "2 Day Freight" at bounding box center [301, 106] width 33 height 8
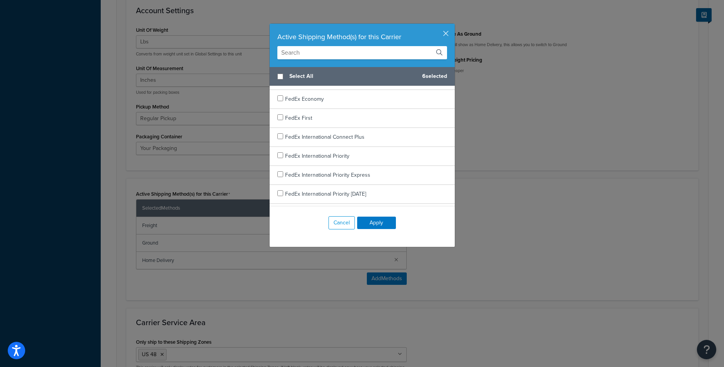
scroll to position [233, 0]
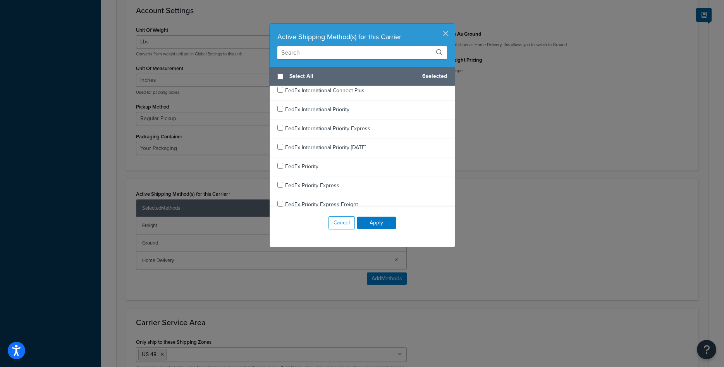
click at [350, 55] on input "text" at bounding box center [363, 52] width 170 height 13
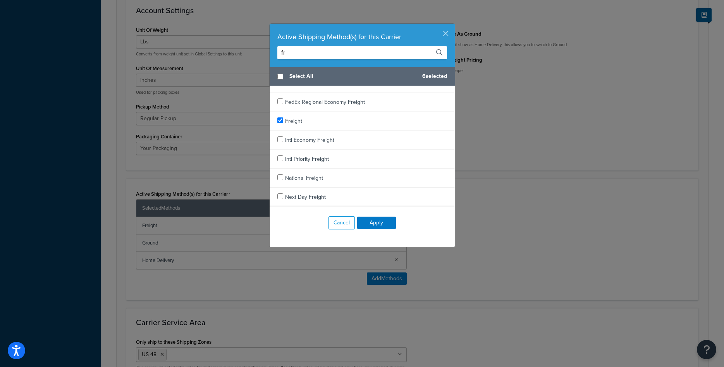
scroll to position [88, 0]
type input "freight"
checkbox input "true"
click at [307, 177] on span "National Freight" at bounding box center [304, 178] width 38 height 8
click at [374, 224] on button "Apply" at bounding box center [376, 223] width 39 height 12
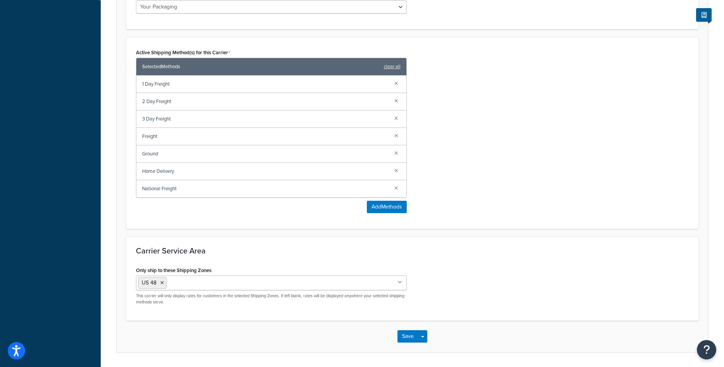
scroll to position [523, 0]
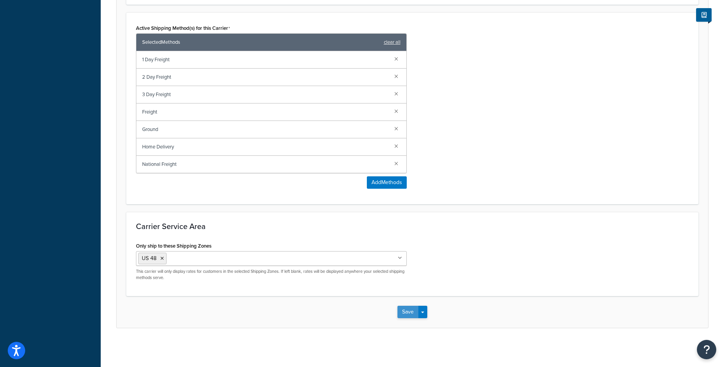
click at [402, 317] on button "Save" at bounding box center [408, 312] width 21 height 12
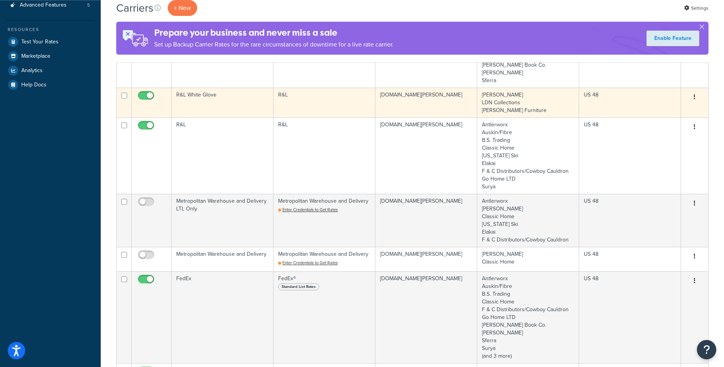
scroll to position [198, 0]
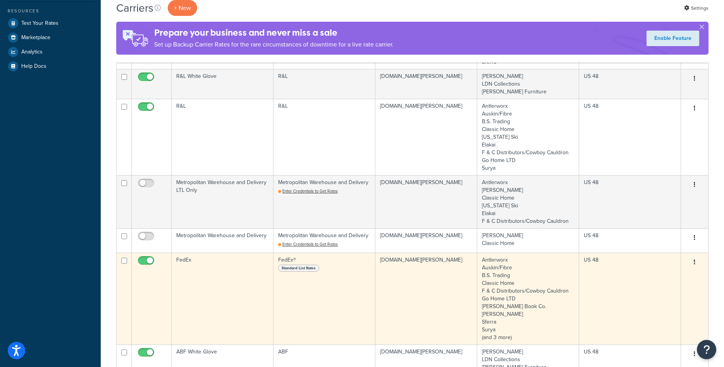
click at [228, 273] on td "FedEx" at bounding box center [223, 299] width 102 height 92
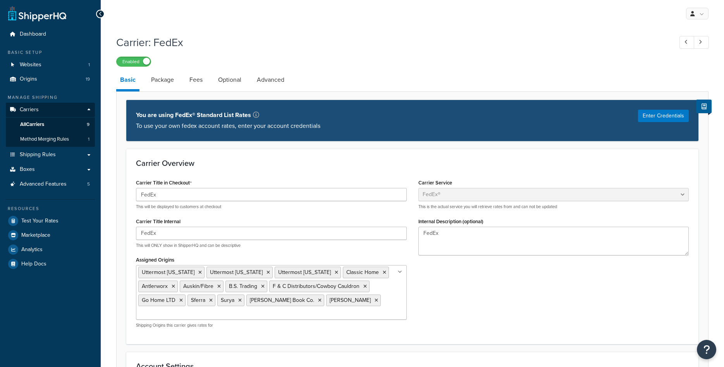
select select "fedEx"
select select "REGULAR_PICKUP"
select select "YOUR_PACKAGING"
click at [267, 75] on link "Advanced" at bounding box center [270, 80] width 35 height 19
select select "false"
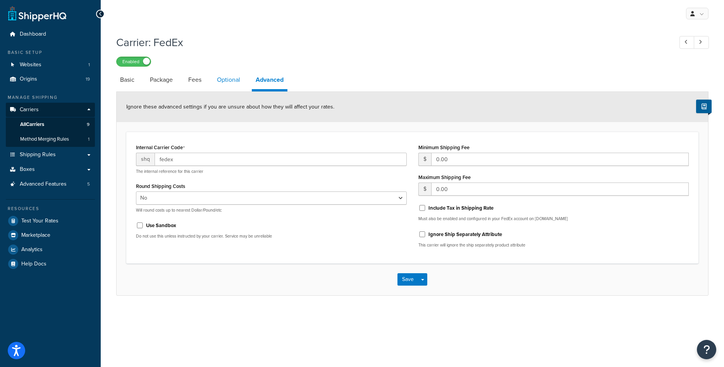
click at [226, 86] on link "Optional" at bounding box center [228, 80] width 31 height 19
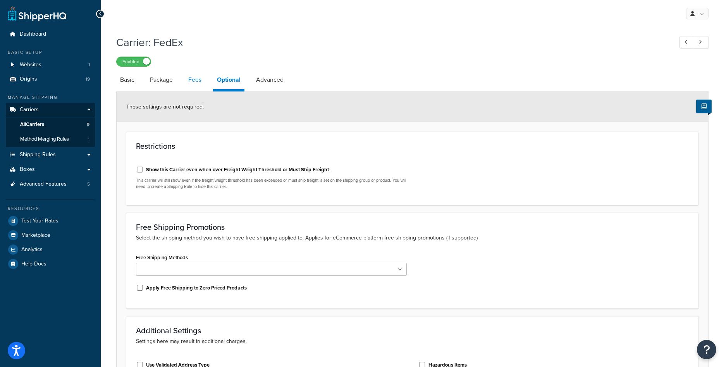
click at [192, 84] on link "Fees" at bounding box center [195, 80] width 21 height 19
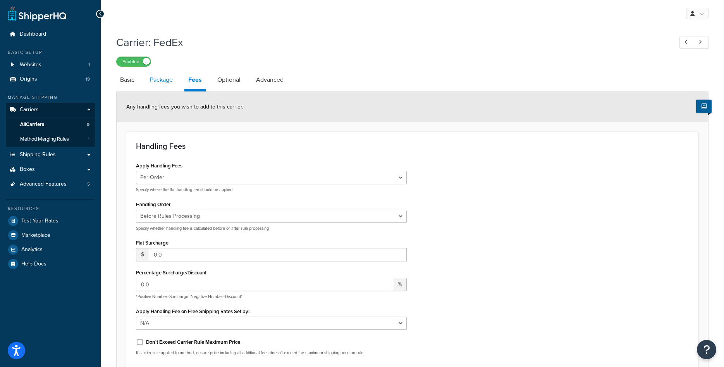
click at [167, 79] on link "Package" at bounding box center [161, 80] width 31 height 19
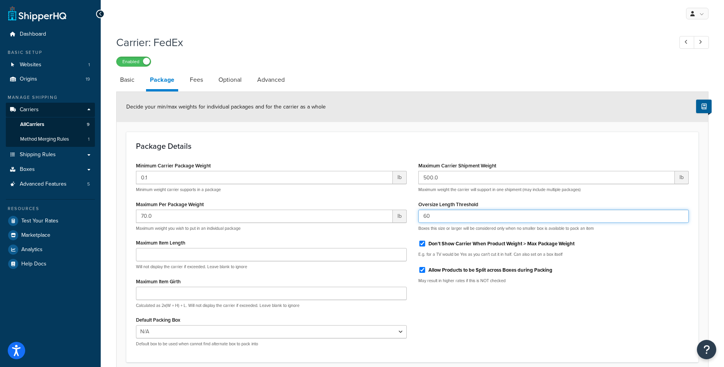
click at [444, 222] on input "60" at bounding box center [554, 216] width 271 height 13
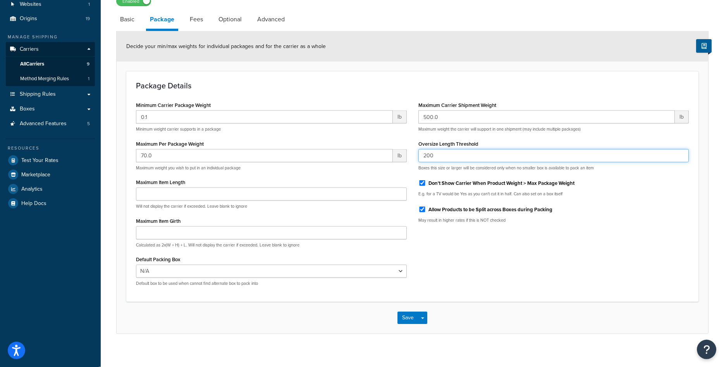
scroll to position [67, 0]
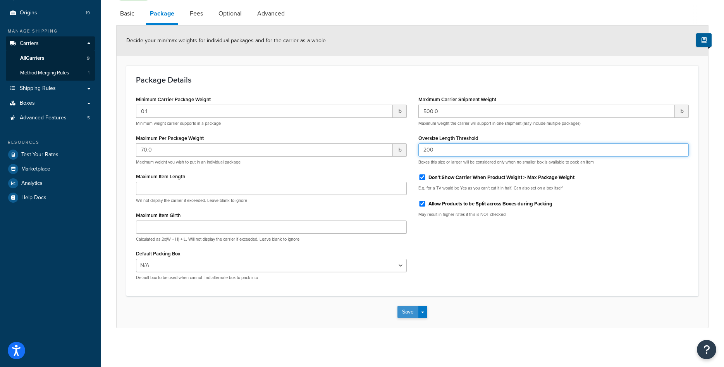
type input "200"
click at [403, 317] on button "Save" at bounding box center [408, 312] width 21 height 12
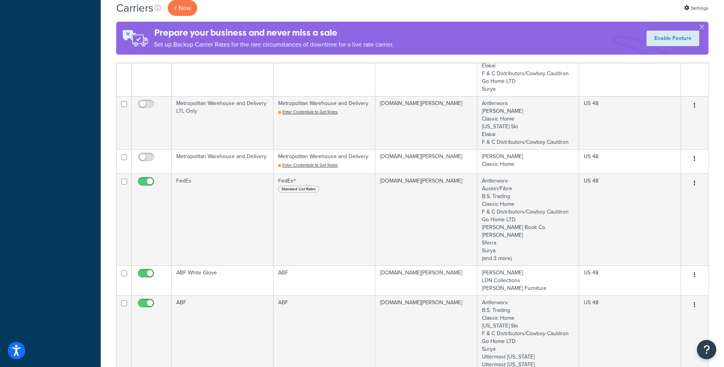
scroll to position [395, 0]
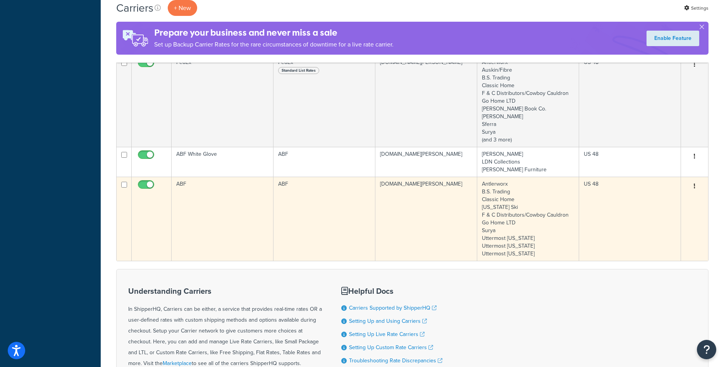
click at [237, 236] on td "ABF" at bounding box center [223, 219] width 102 height 84
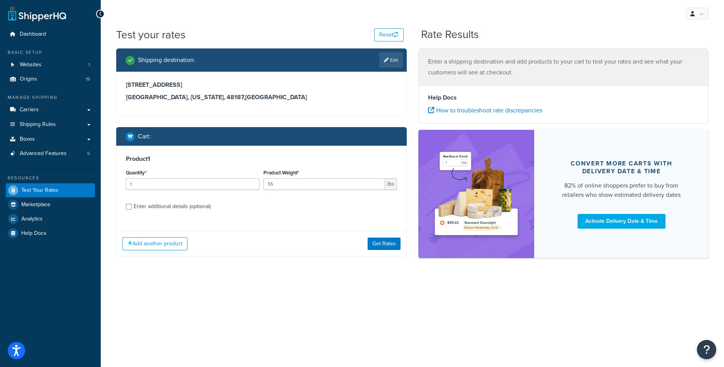
click at [168, 202] on div "Enter additional details (optional)" at bounding box center [172, 206] width 77 height 11
click at [132, 204] on input "Enter additional details (optional)" at bounding box center [129, 207] width 6 height 6
checkbox input "true"
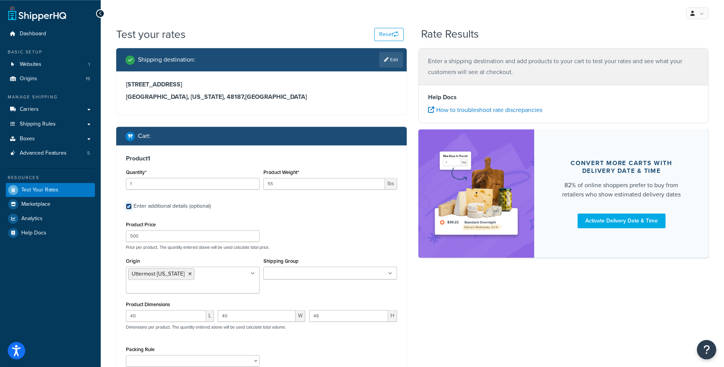
scroll to position [126, 0]
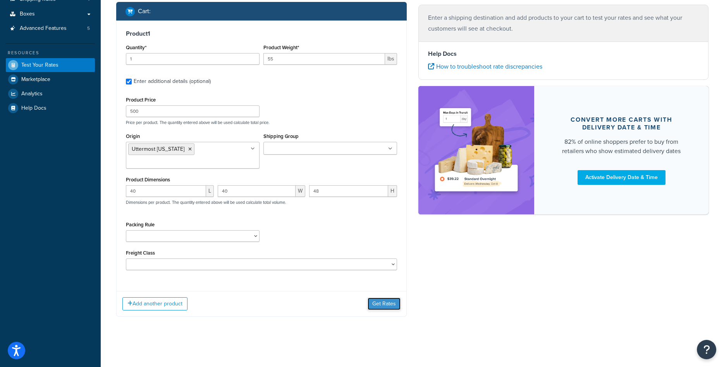
click at [381, 307] on button "Get Rates" at bounding box center [384, 304] width 33 height 12
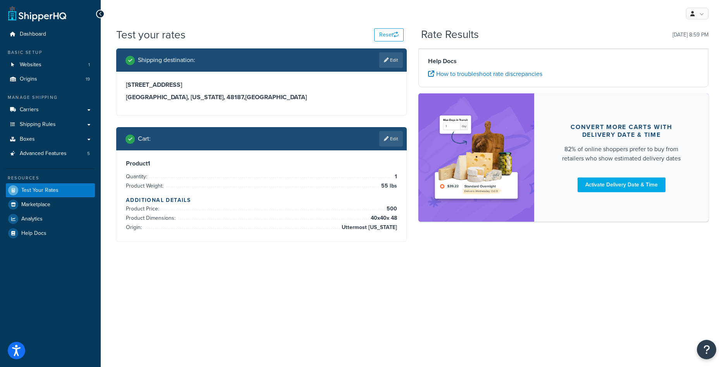
scroll to position [0, 0]
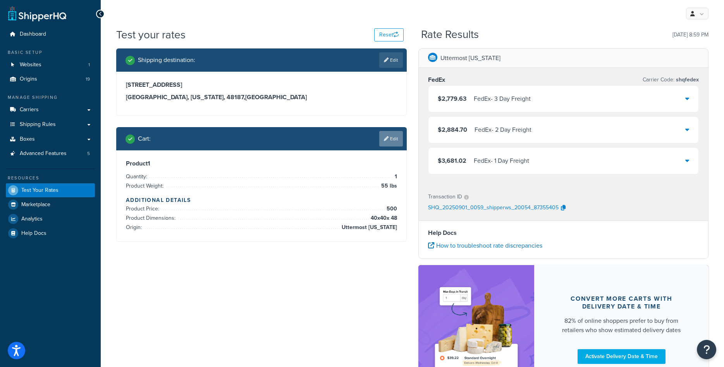
click at [393, 134] on link "Edit" at bounding box center [391, 139] width 24 height 16
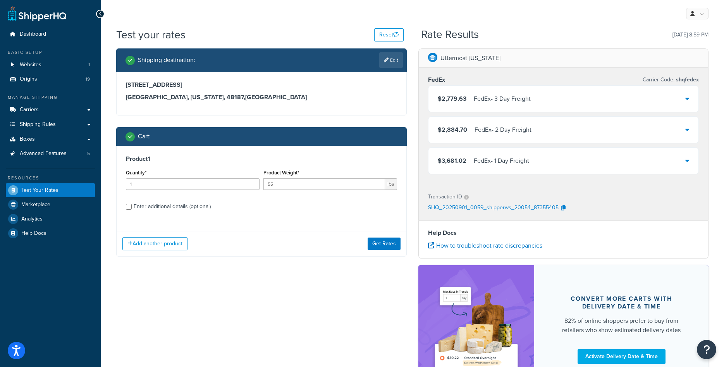
click at [198, 205] on div "Enter additional details (optional)" at bounding box center [172, 206] width 77 height 11
click at [132, 205] on input "Enter additional details (optional)" at bounding box center [129, 207] width 6 height 6
checkbox input "true"
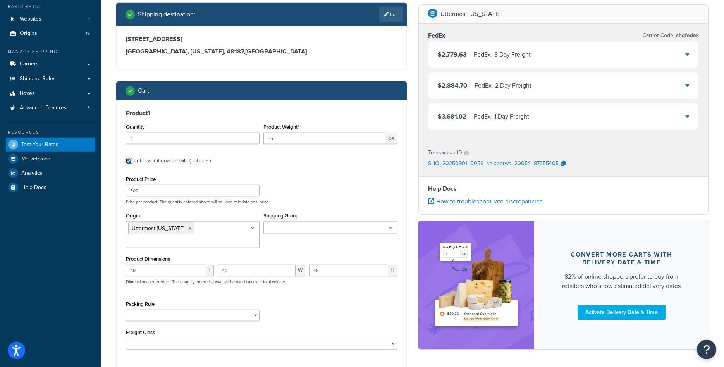
scroll to position [105, 0]
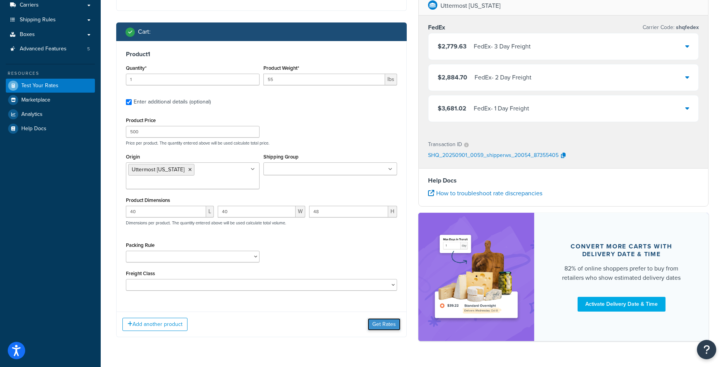
click at [382, 327] on button "Get Rates" at bounding box center [384, 324] width 33 height 12
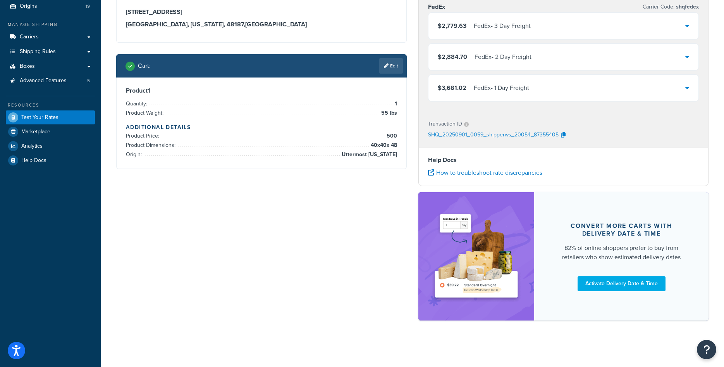
scroll to position [73, 0]
click at [686, 91] on icon at bounding box center [688, 88] width 4 height 6
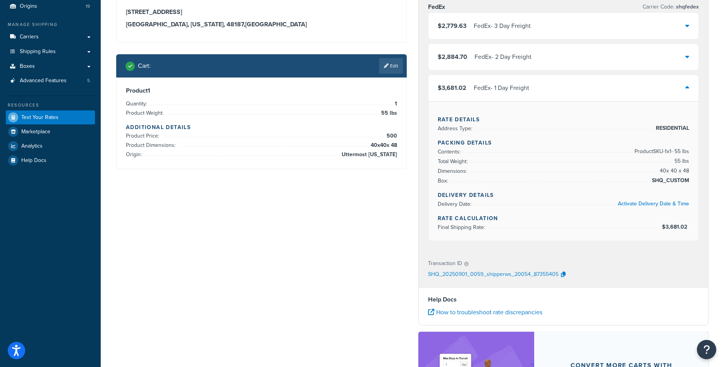
click at [685, 91] on div "$3,681.02 FedEx - 1 Day Freight" at bounding box center [564, 88] width 271 height 26
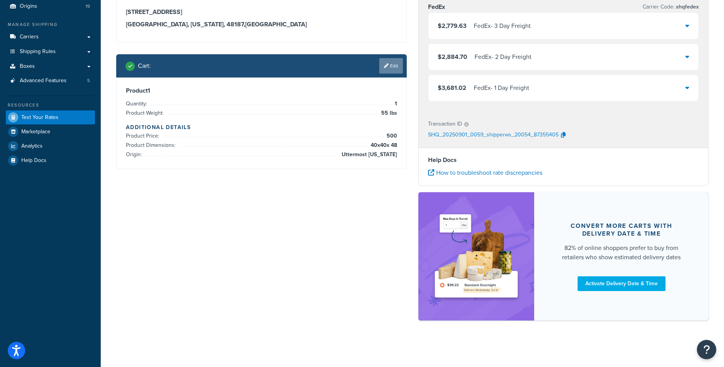
click at [390, 69] on link "Edit" at bounding box center [391, 66] width 24 height 16
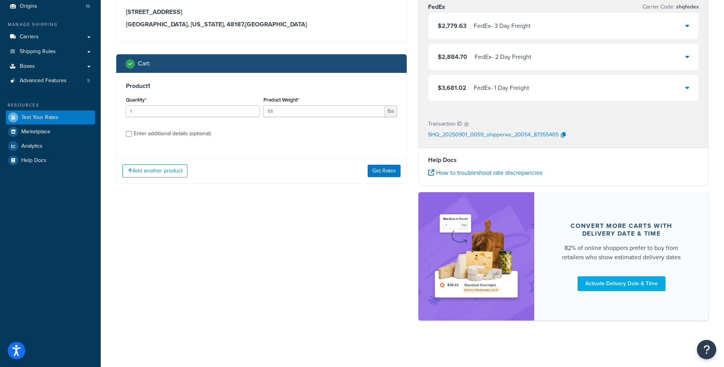
drag, startPoint x: 143, startPoint y: 131, endPoint x: 152, endPoint y: 136, distance: 9.2
click at [143, 132] on div "Enter additional details (optional)" at bounding box center [172, 133] width 77 height 11
click at [132, 132] on input "Enter additional details (optional)" at bounding box center [129, 134] width 6 height 6
checkbox input "true"
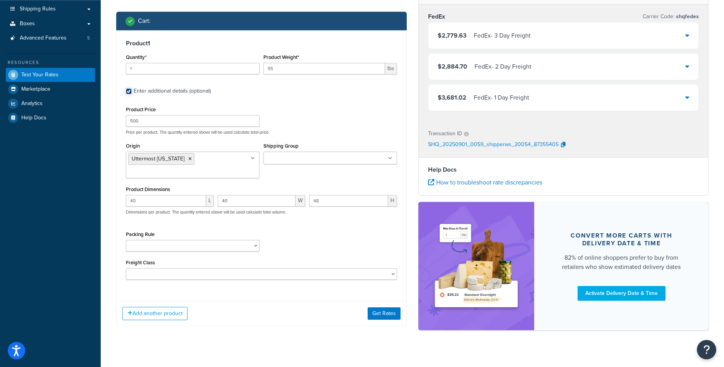
scroll to position [126, 0]
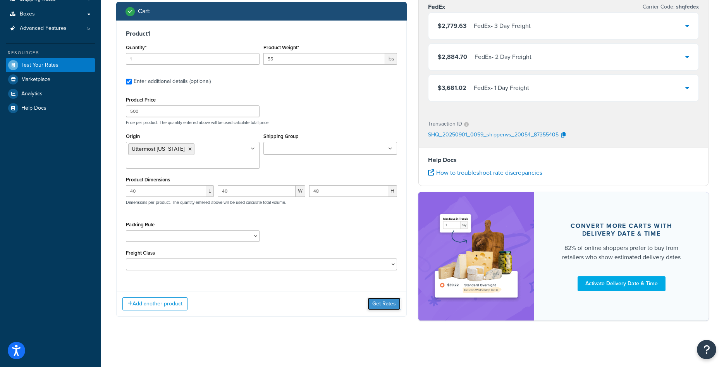
click at [385, 307] on button "Get Rates" at bounding box center [384, 304] width 33 height 12
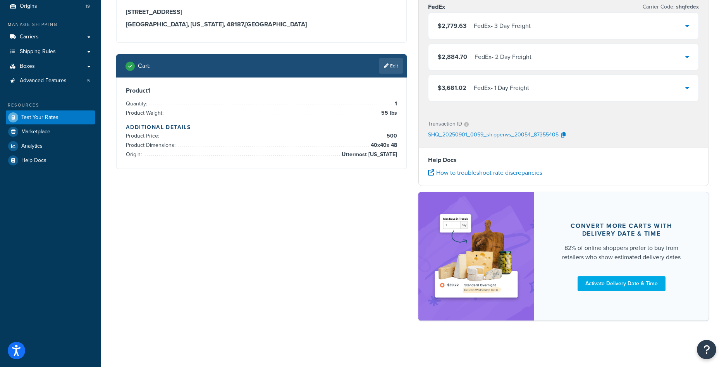
scroll to position [73, 0]
click at [28, 31] on link "Carriers" at bounding box center [50, 37] width 89 height 14
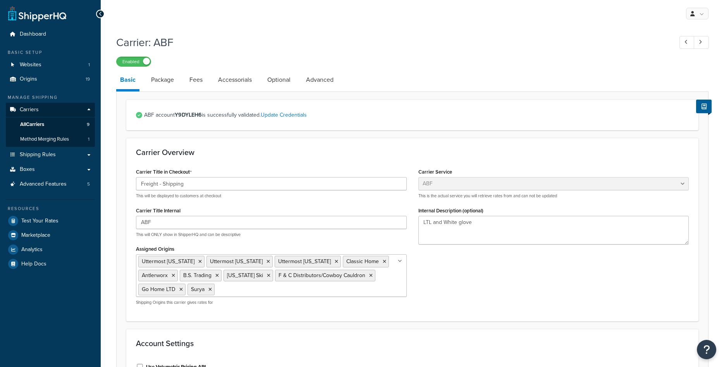
select select "abfFreight"
click at [198, 261] on icon at bounding box center [199, 261] width 3 height 5
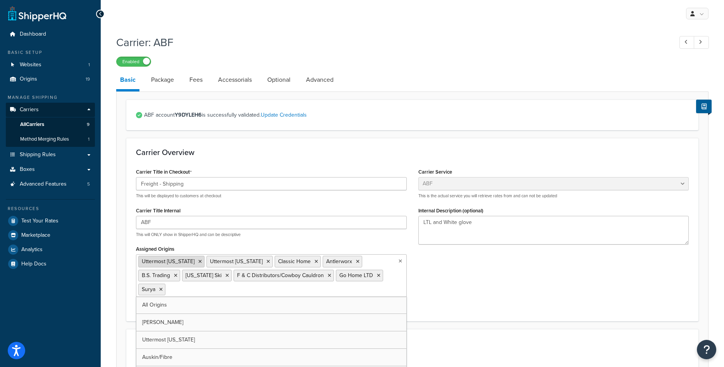
click at [198, 261] on icon at bounding box center [199, 261] width 3 height 5
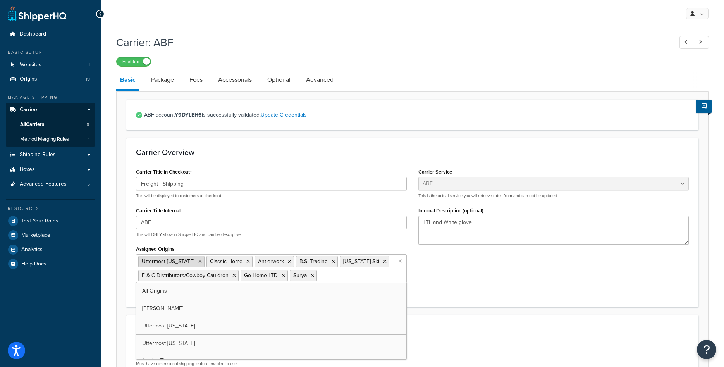
click at [198, 262] on icon at bounding box center [199, 261] width 3 height 5
click at [508, 292] on div "Carrier Title in Checkout Freight - Shipping This will be displayed to customer…" at bounding box center [412, 231] width 565 height 131
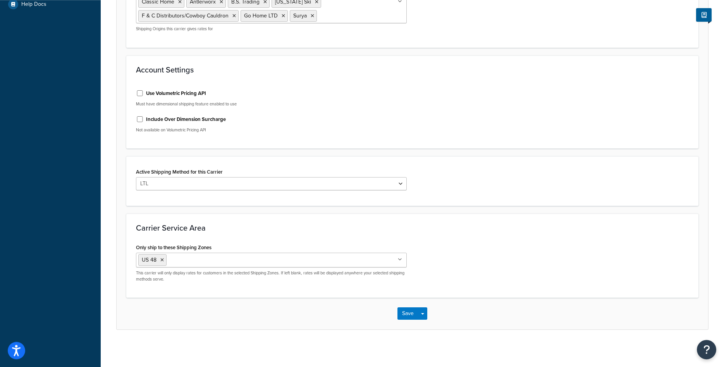
scroll to position [262, 0]
click at [400, 311] on button "Save" at bounding box center [408, 312] width 21 height 12
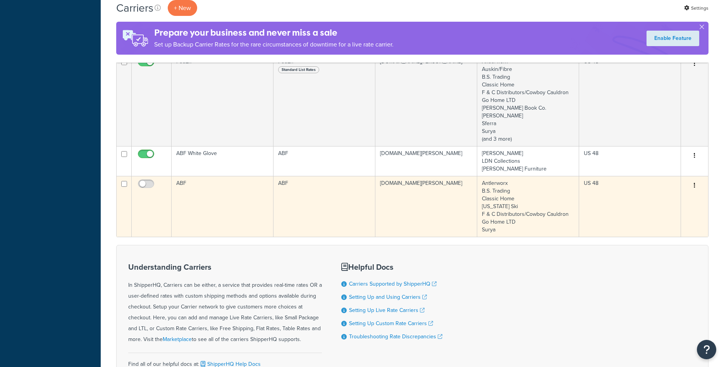
scroll to position [435, 0]
click at [150, 184] on input "checkbox" at bounding box center [146, 186] width 21 height 10
checkbox input "true"
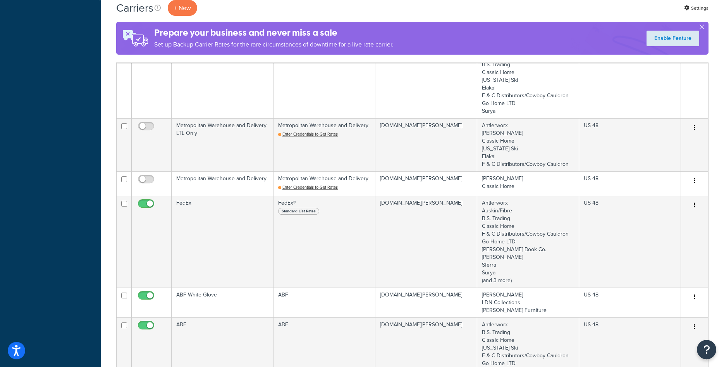
scroll to position [198, 0]
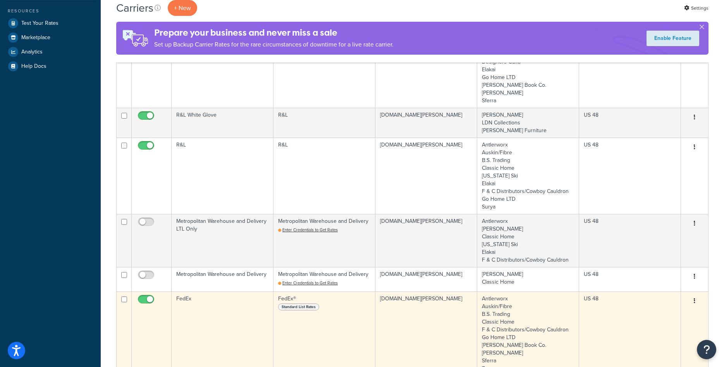
click at [243, 310] on td "FedEx" at bounding box center [223, 338] width 102 height 92
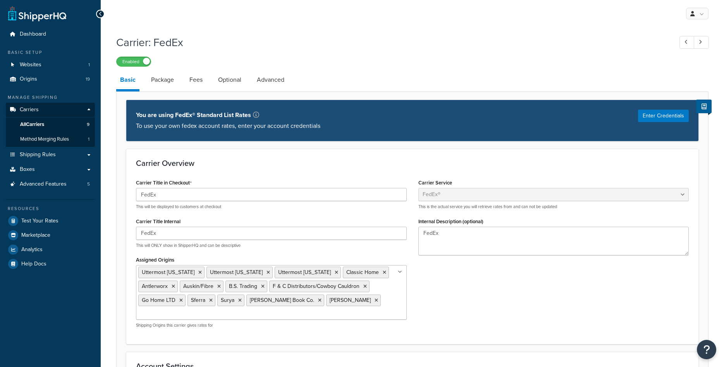
select select "fedEx"
select select "REGULAR_PICKUP"
select select "YOUR_PACKAGING"
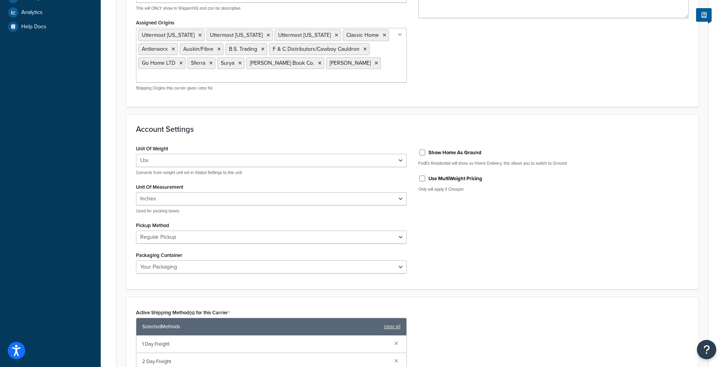
scroll to position [316, 0]
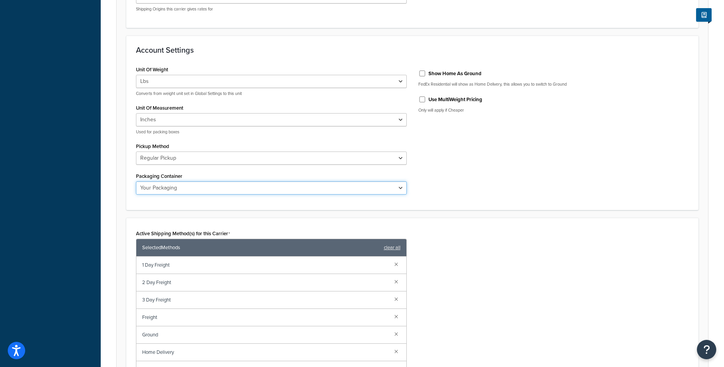
click at [264, 191] on select "FedEx 10kg Box FedEx 25kg Box FedEx Box FedEx Envelope FedEx Pak FedEx Tube You…" at bounding box center [271, 187] width 271 height 13
click at [136, 152] on select "Business Service Center Drop Box Regular Pickup Request Courier Station" at bounding box center [271, 158] width 271 height 13
click at [265, 155] on select "Business Service Center Drop Box Regular Pickup Request Courier Station" at bounding box center [271, 158] width 271 height 13
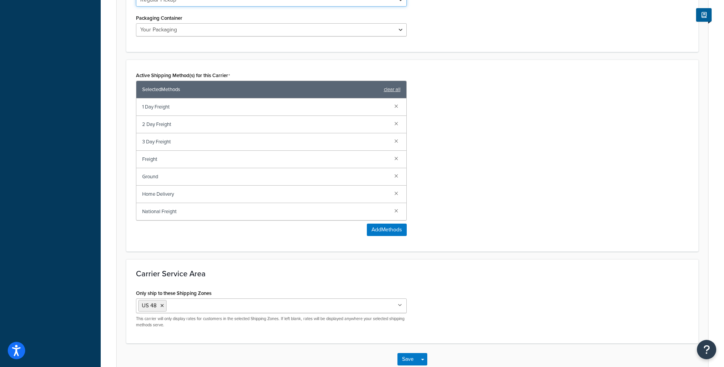
scroll to position [523, 0]
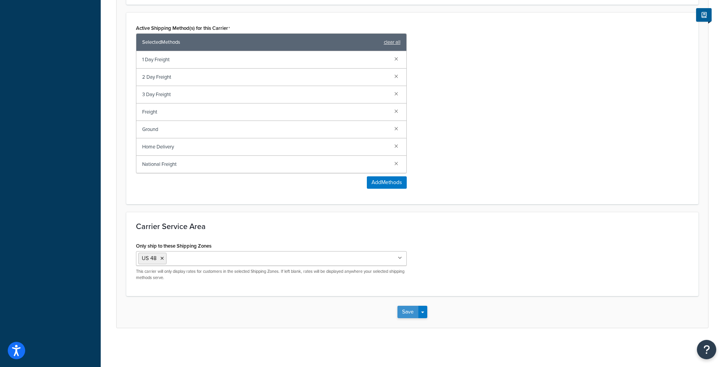
click at [405, 312] on button "Save" at bounding box center [408, 312] width 21 height 12
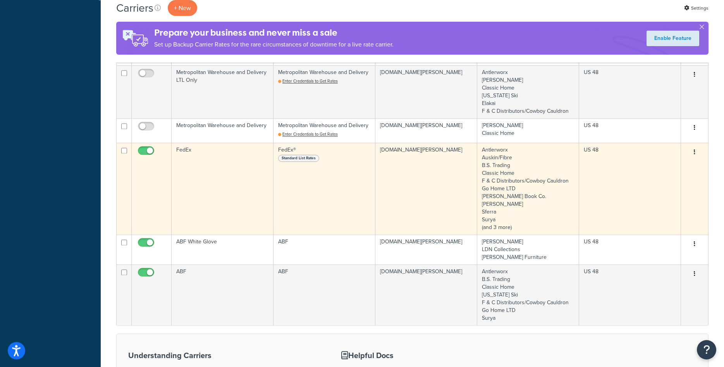
scroll to position [316, 0]
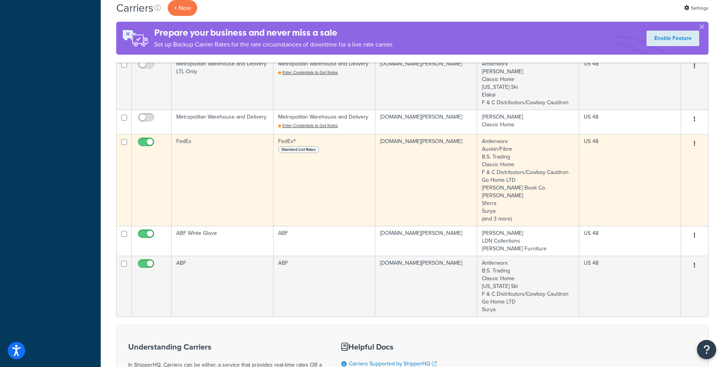
click at [229, 180] on td "FedEx" at bounding box center [223, 180] width 102 height 92
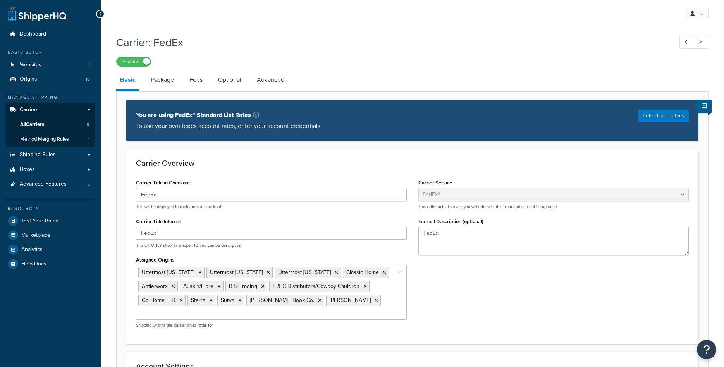
select select "fedEx"
select select "REGULAR_PICKUP"
select select "YOUR_PACKAGING"
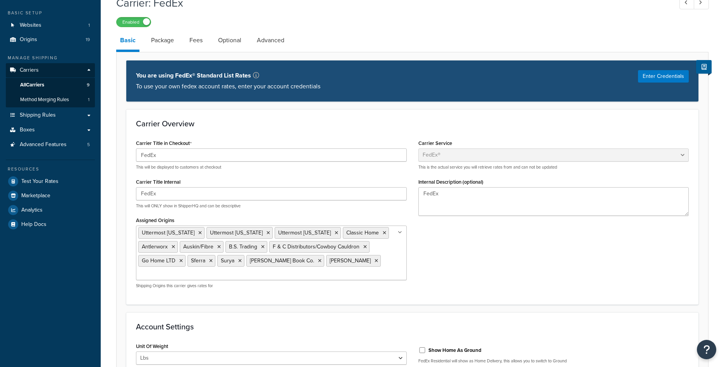
scroll to position [40, 0]
click at [198, 233] on icon at bounding box center [199, 233] width 3 height 5
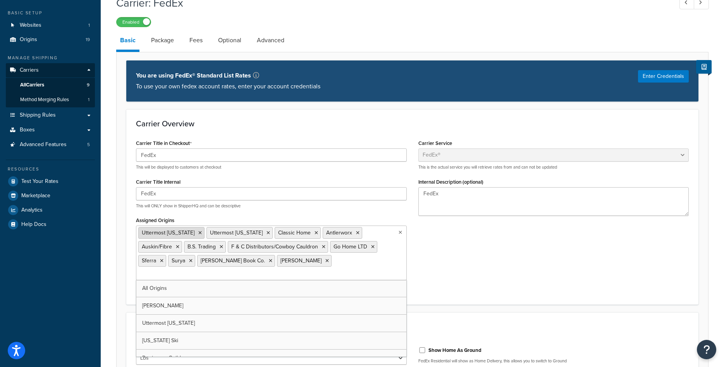
click at [198, 233] on icon at bounding box center [199, 233] width 3 height 5
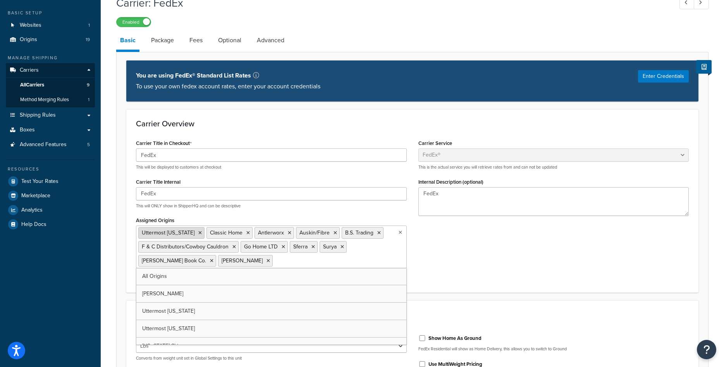
click at [198, 233] on icon at bounding box center [199, 233] width 3 height 5
click at [467, 283] on div "Carrier Title in Checkout FedEx This will be displayed to customers at checkout…" at bounding box center [412, 210] width 565 height 145
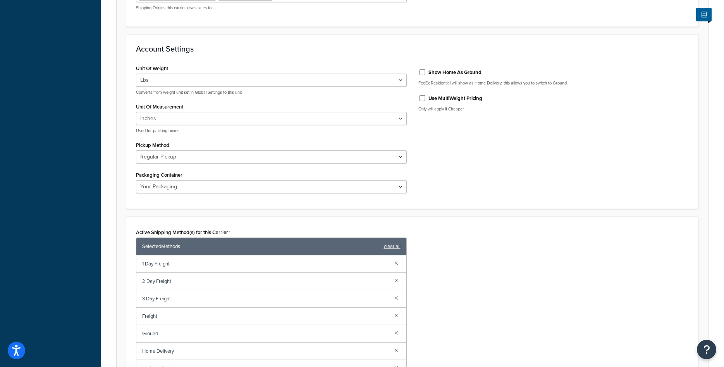
scroll to position [356, 0]
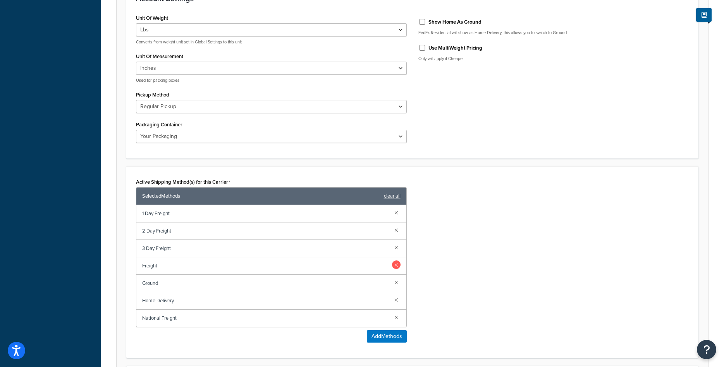
click at [394, 249] on link at bounding box center [396, 247] width 9 height 9
click at [397, 231] on link at bounding box center [396, 230] width 9 height 9
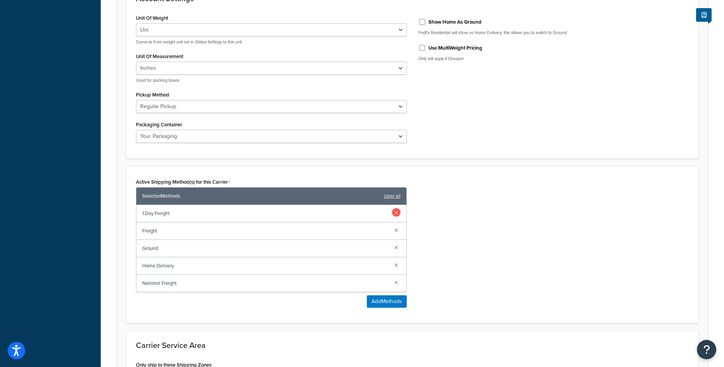
click at [397, 213] on link at bounding box center [396, 212] width 9 height 9
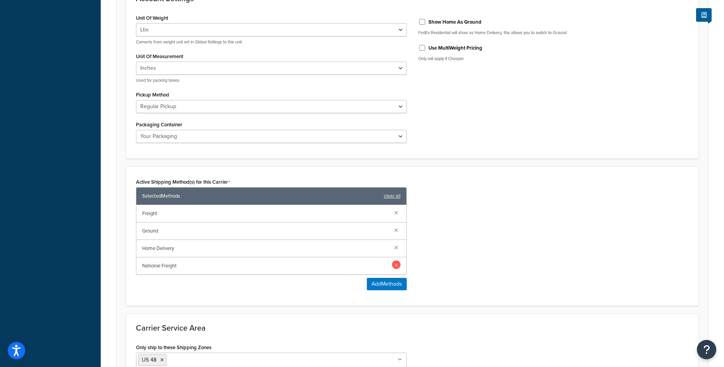
click at [396, 267] on link at bounding box center [396, 264] width 9 height 9
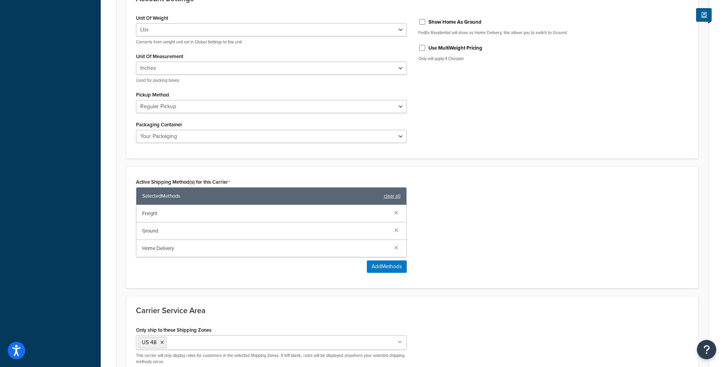
scroll to position [158, 0]
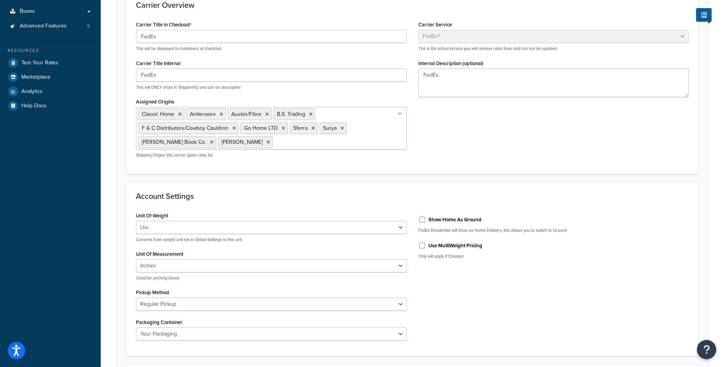
click at [298, 145] on input "Assigned Origins" at bounding box center [309, 142] width 69 height 9
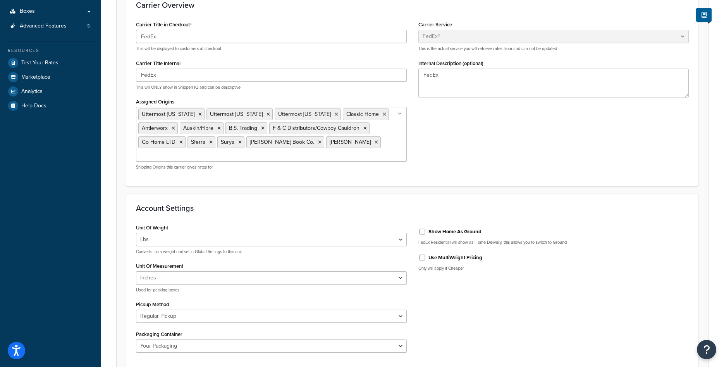
click at [463, 201] on div "Account Settings Unit Of Weight Lbs Kgs Convert LBS to KG Converts from weight …" at bounding box center [412, 281] width 573 height 175
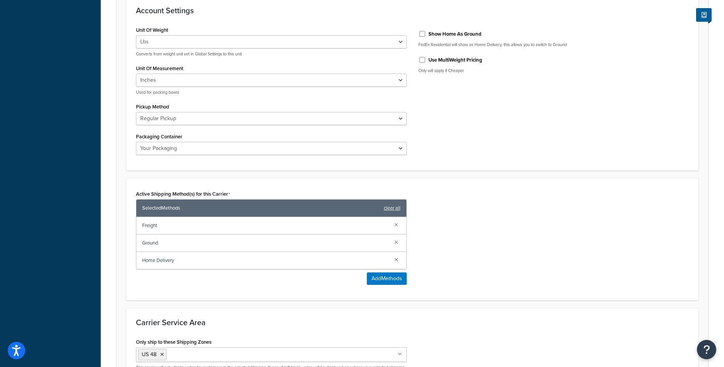
scroll to position [453, 0]
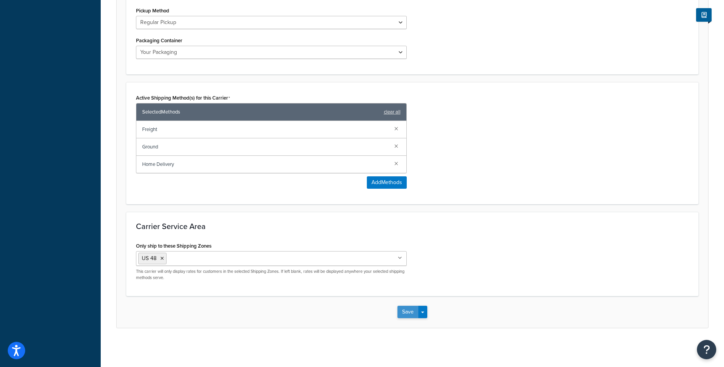
click at [405, 312] on button "Save" at bounding box center [408, 312] width 21 height 12
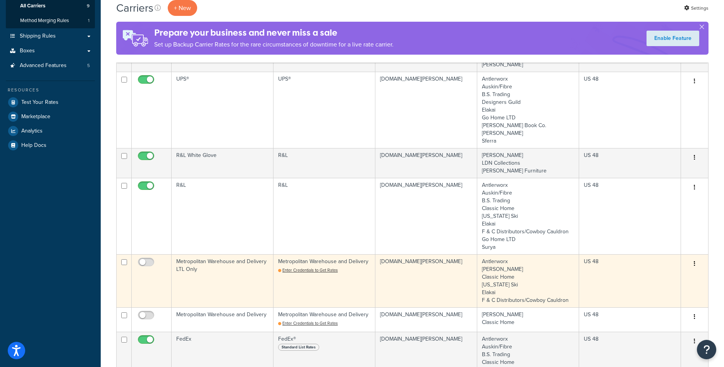
scroll to position [237, 0]
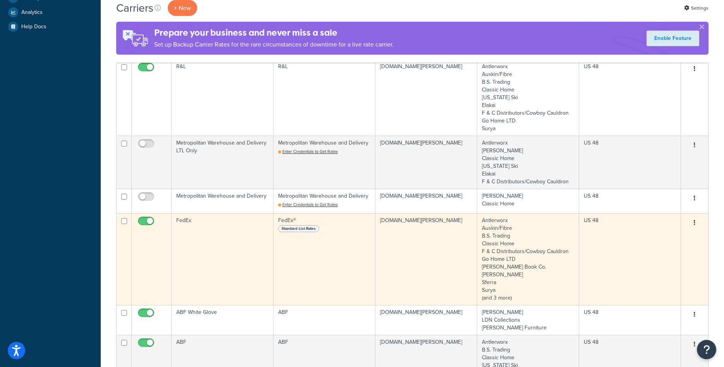
click at [223, 253] on td "FedEx" at bounding box center [223, 259] width 102 height 92
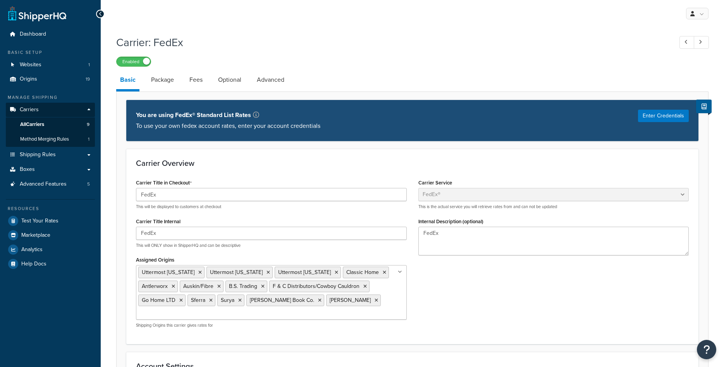
select select "fedEx"
select select "REGULAR_PICKUP"
select select "YOUR_PACKAGING"
click at [222, 78] on link "Optional" at bounding box center [229, 80] width 31 height 19
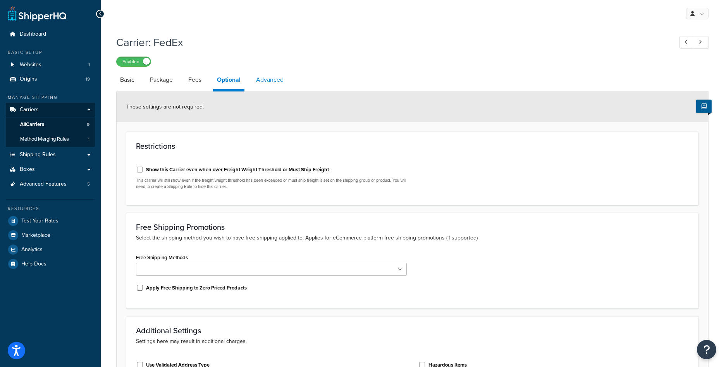
click at [265, 88] on link "Advanced" at bounding box center [269, 80] width 35 height 19
select select "false"
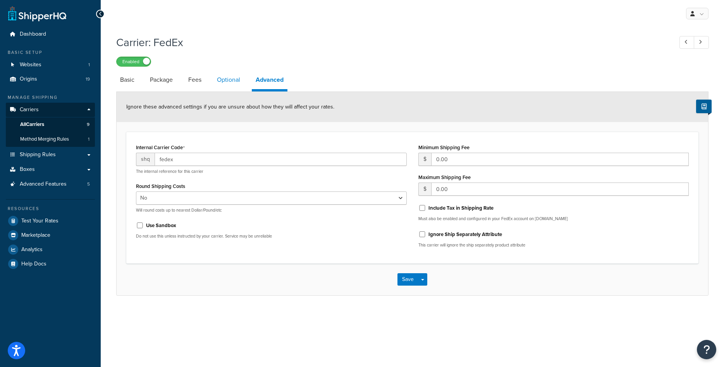
click at [217, 80] on link "Optional" at bounding box center [228, 80] width 31 height 19
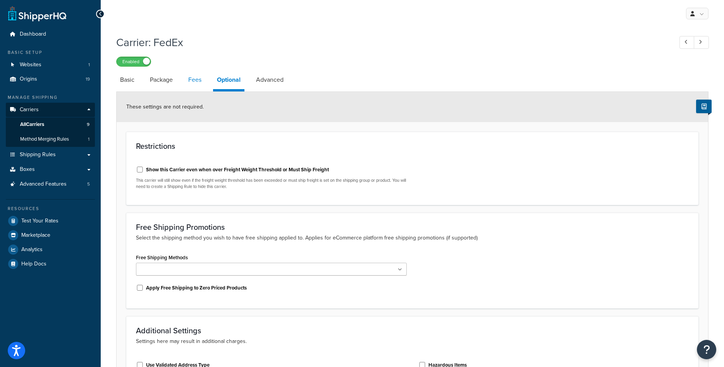
click at [200, 83] on link "Fees" at bounding box center [195, 80] width 21 height 19
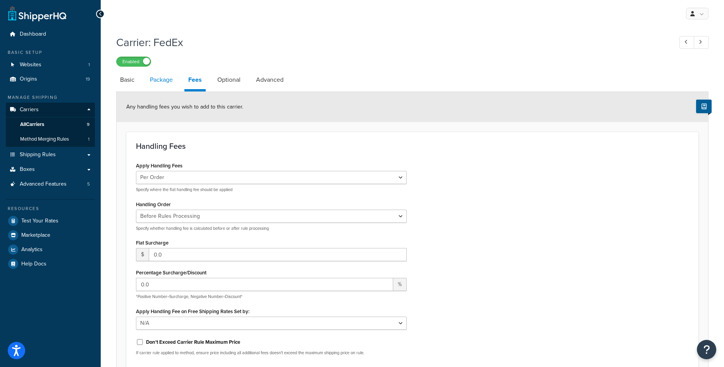
click at [159, 83] on link "Package" at bounding box center [161, 80] width 31 height 19
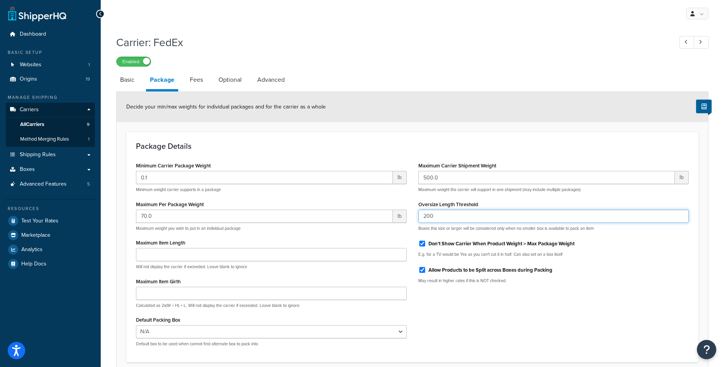
click at [438, 220] on input "200" at bounding box center [554, 216] width 271 height 13
click at [437, 221] on input "200" at bounding box center [554, 216] width 271 height 13
click at [545, 310] on div "Minimum Carrier Package Weight 0.1 lb Minimum weight carrier supports in a pack…" at bounding box center [412, 256] width 565 height 193
click at [457, 217] on input "200" at bounding box center [554, 216] width 271 height 13
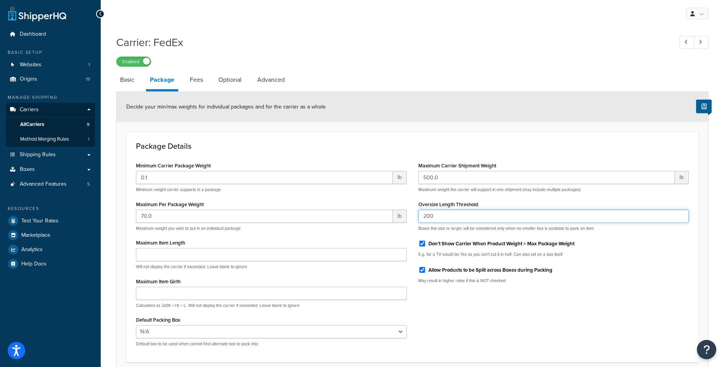
click at [457, 217] on input "200" at bounding box center [554, 216] width 271 height 13
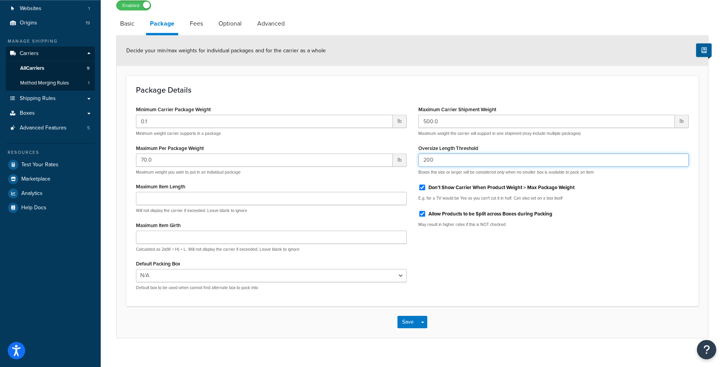
scroll to position [67, 0]
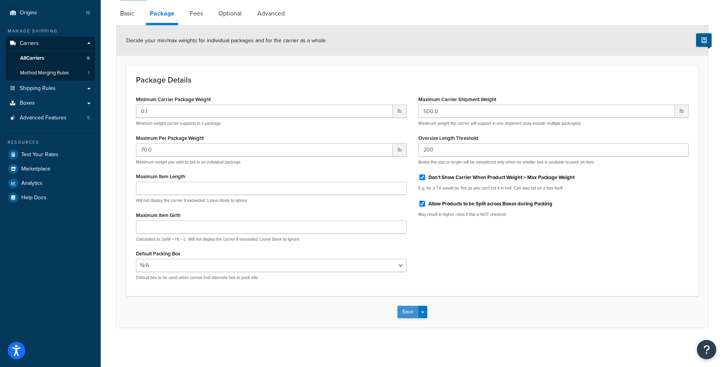
click at [411, 313] on button "Save" at bounding box center [408, 312] width 21 height 12
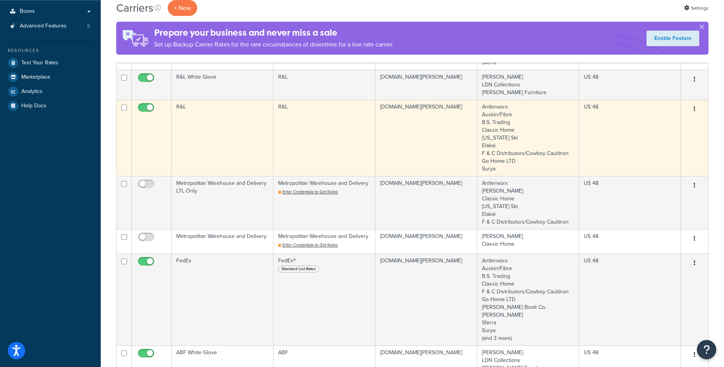
scroll to position [198, 0]
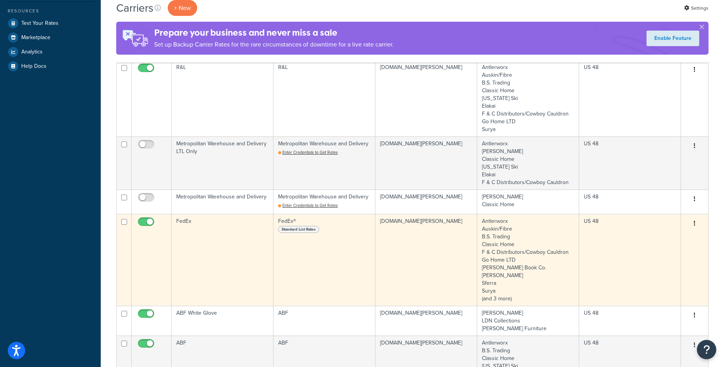
click at [233, 242] on td "FedEx" at bounding box center [223, 260] width 102 height 92
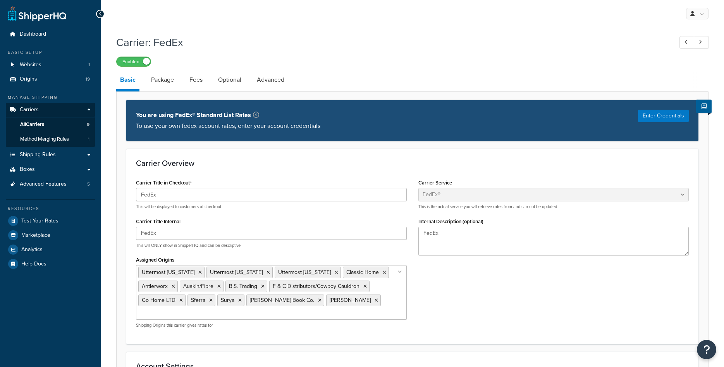
select select "fedEx"
select select "REGULAR_PICKUP"
select select "YOUR_PACKAGING"
